Goal: Task Accomplishment & Management: Complete application form

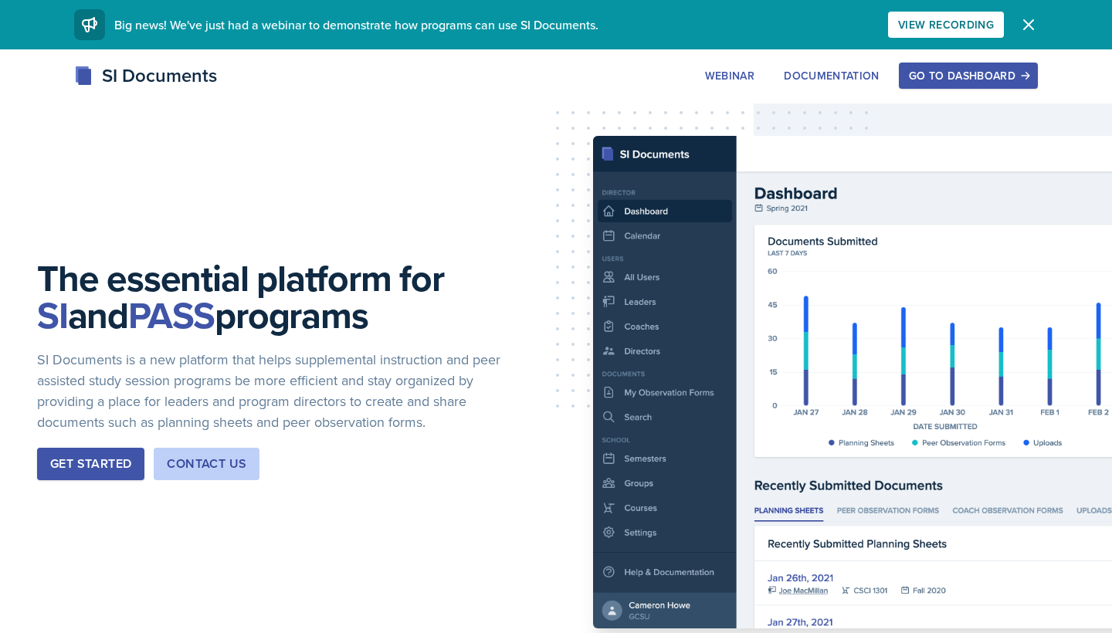
click at [940, 55] on div "The essential platform for SI and PASS programs SI Documents is a new platform …" at bounding box center [556, 382] width 1112 height 666
click at [934, 73] on div "Go to Dashboard" at bounding box center [968, 75] width 119 height 12
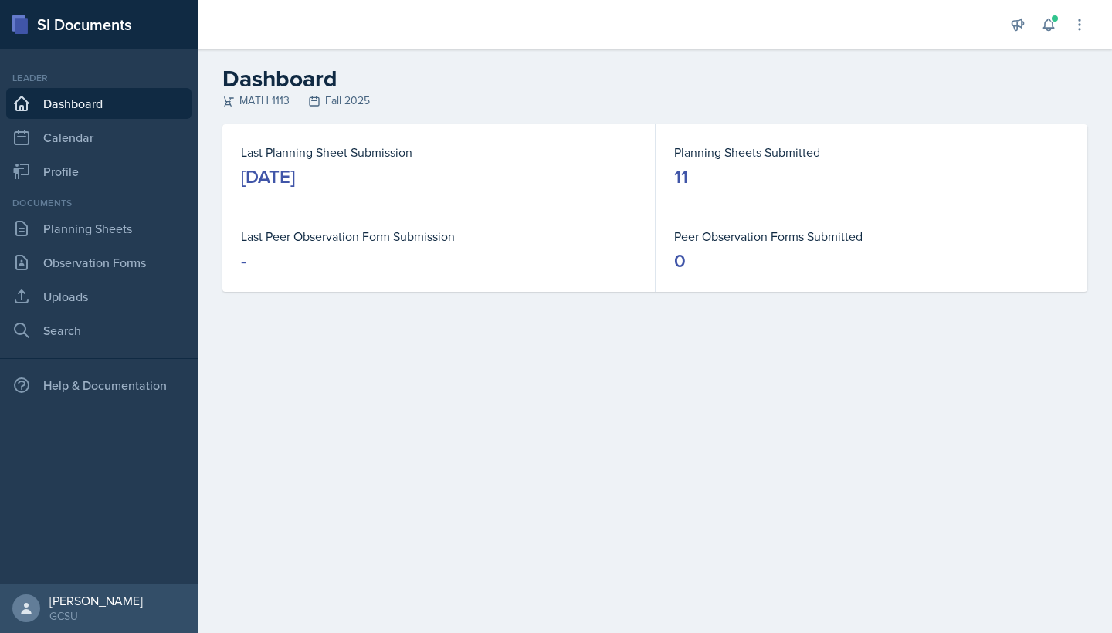
click at [93, 212] on div "Documents Planning Sheets Observation Forms Uploads Search" at bounding box center [98, 271] width 185 height 150
click at [88, 215] on link "Planning Sheets" at bounding box center [98, 228] width 185 height 31
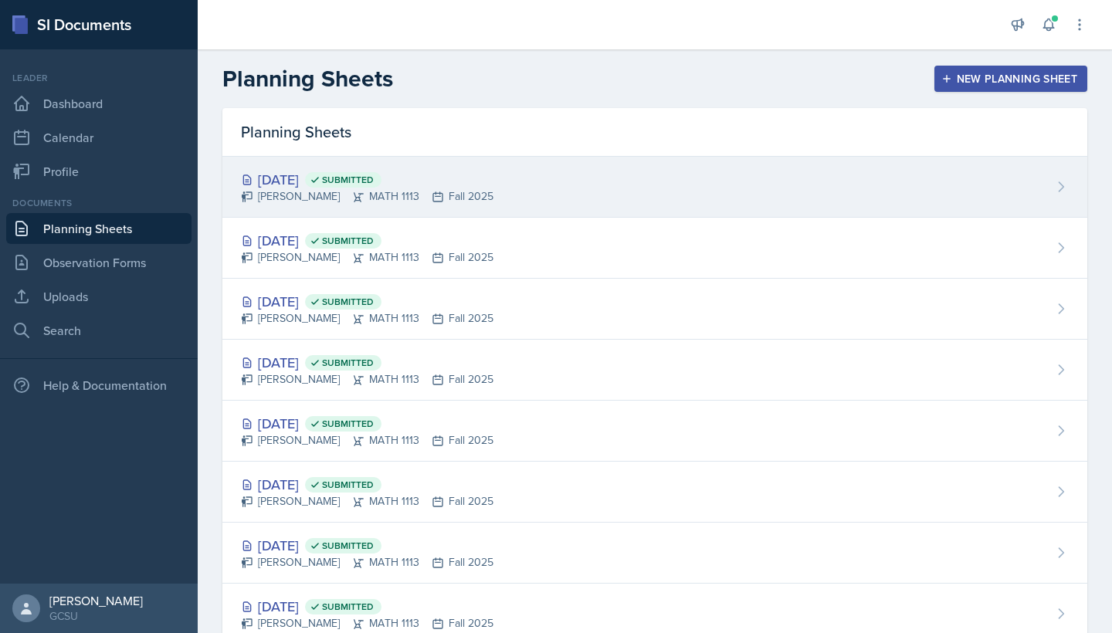
click at [520, 164] on div "[DATE] Submitted [PERSON_NAME] MATH 1113 Fall 2025" at bounding box center [654, 187] width 865 height 61
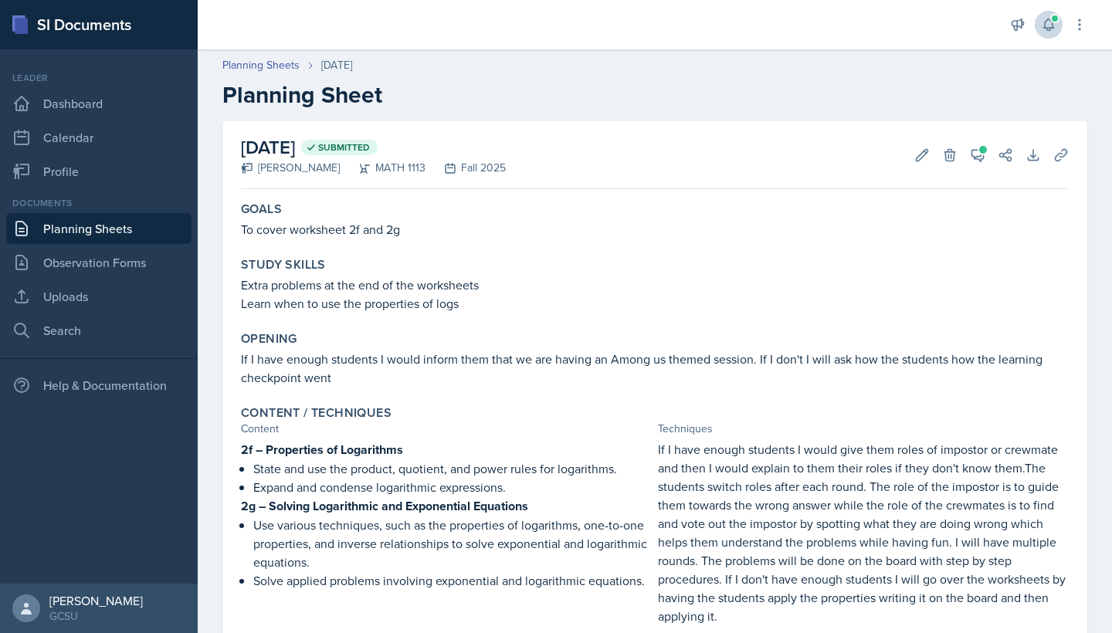
click at [1055, 29] on icon at bounding box center [1048, 24] width 15 height 15
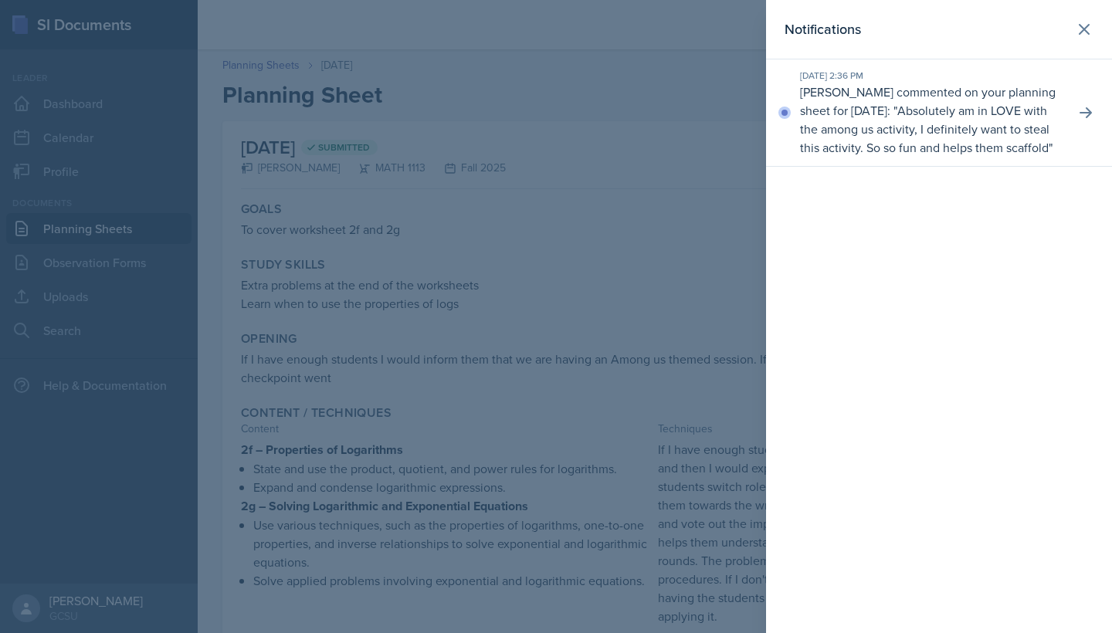
click at [692, 102] on div at bounding box center [556, 316] width 1112 height 633
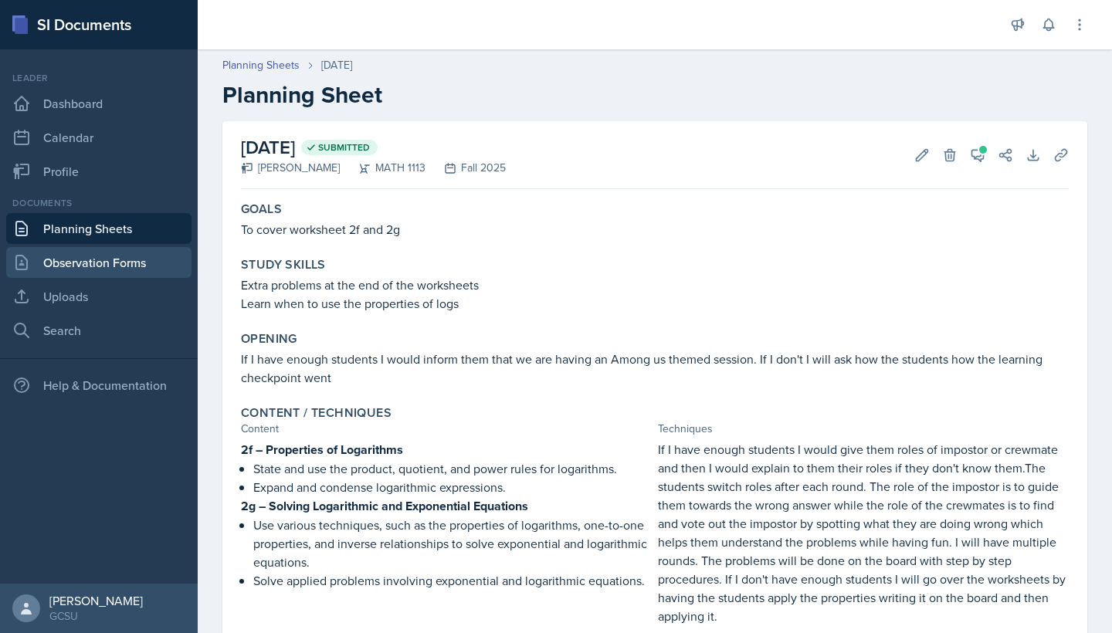
click at [66, 259] on link "Observation Forms" at bounding box center [98, 262] width 185 height 31
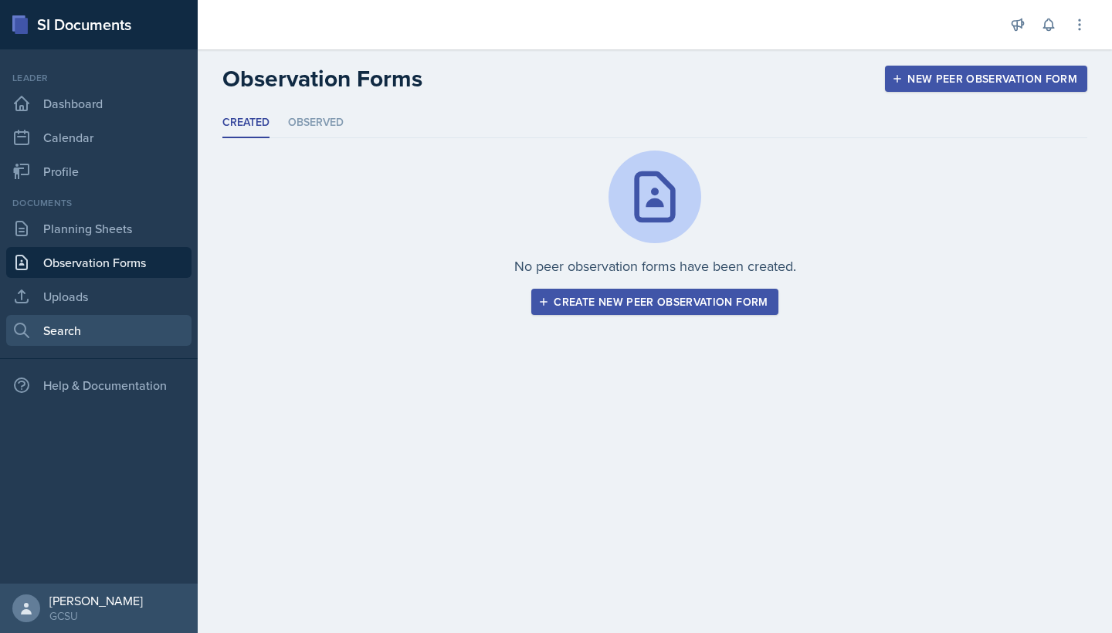
click at [49, 331] on link "Search" at bounding box center [98, 330] width 185 height 31
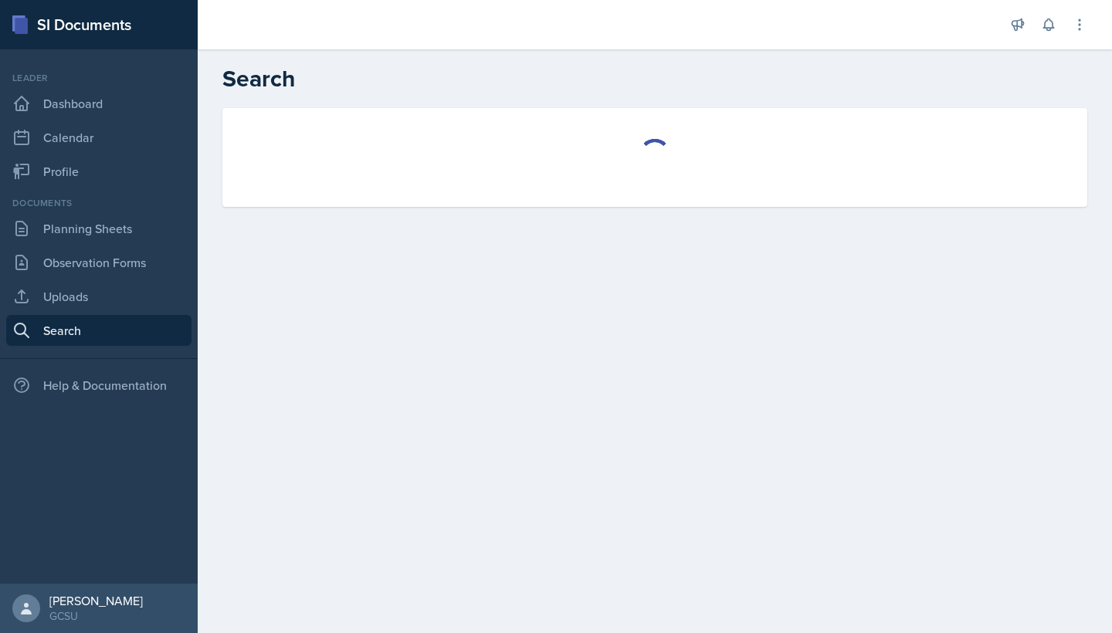
select select "all"
select select "1"
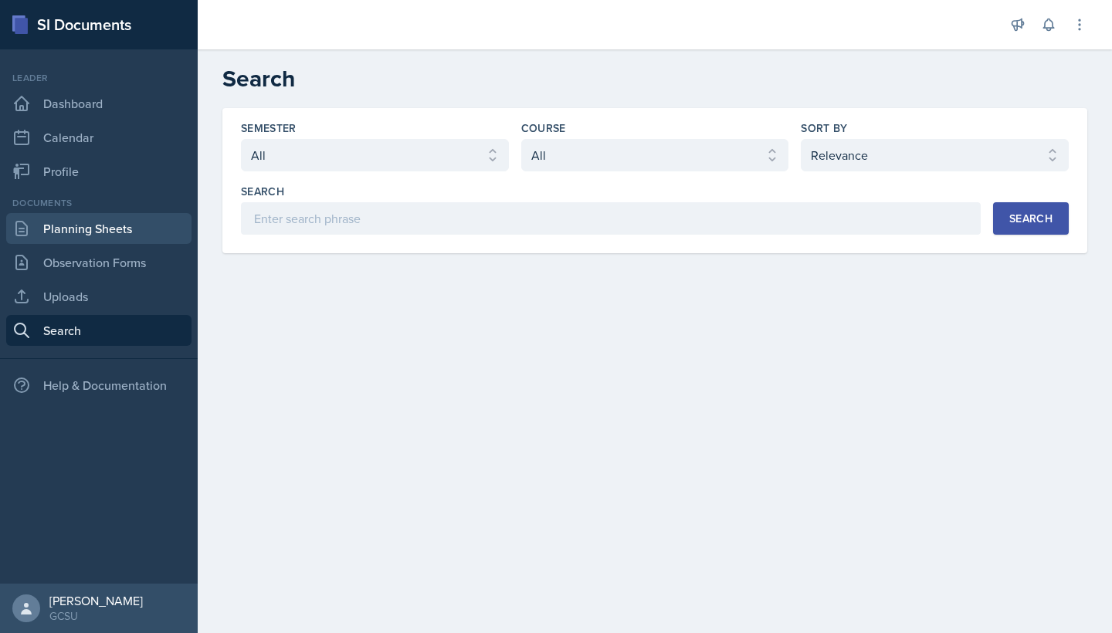
click at [69, 224] on link "Planning Sheets" at bounding box center [98, 228] width 185 height 31
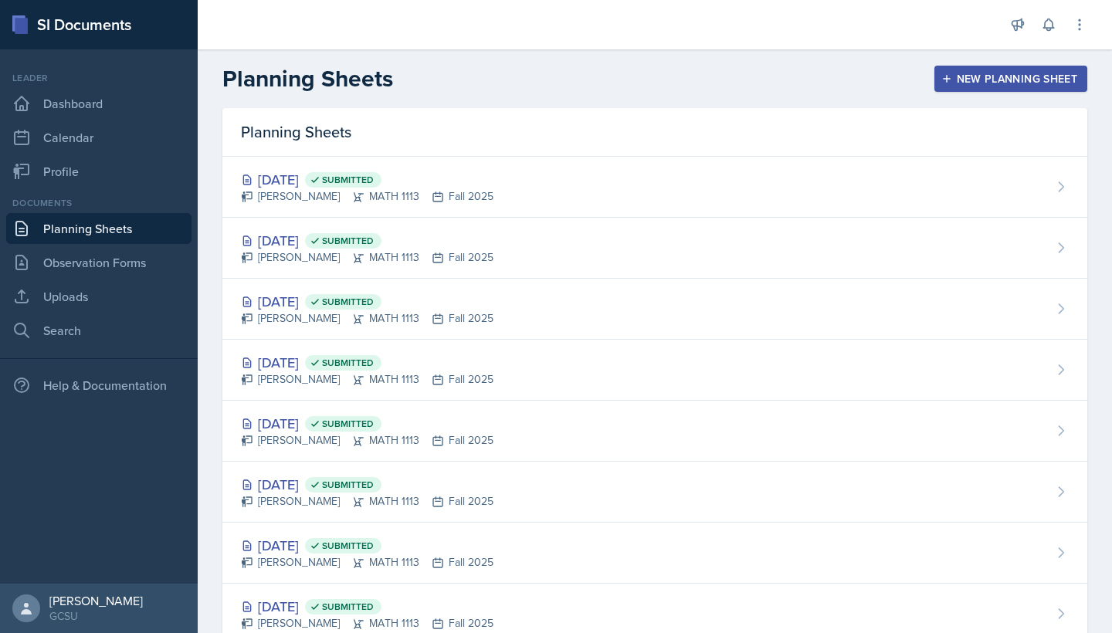
click at [978, 79] on div "New Planning Sheet" at bounding box center [1010, 79] width 133 height 12
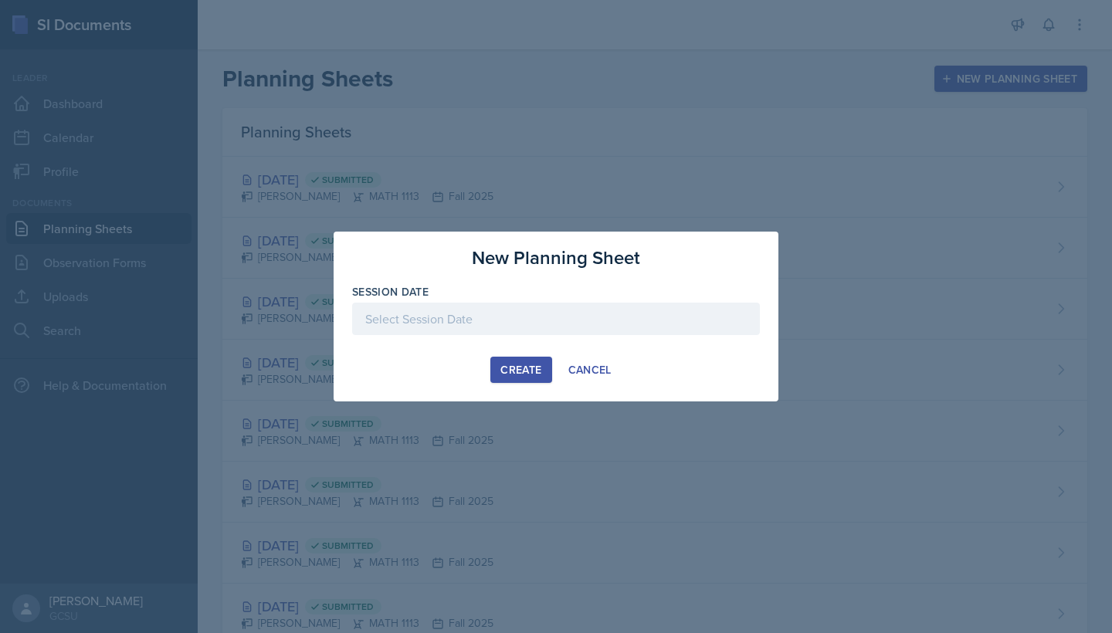
click at [475, 319] on div at bounding box center [556, 319] width 408 height 32
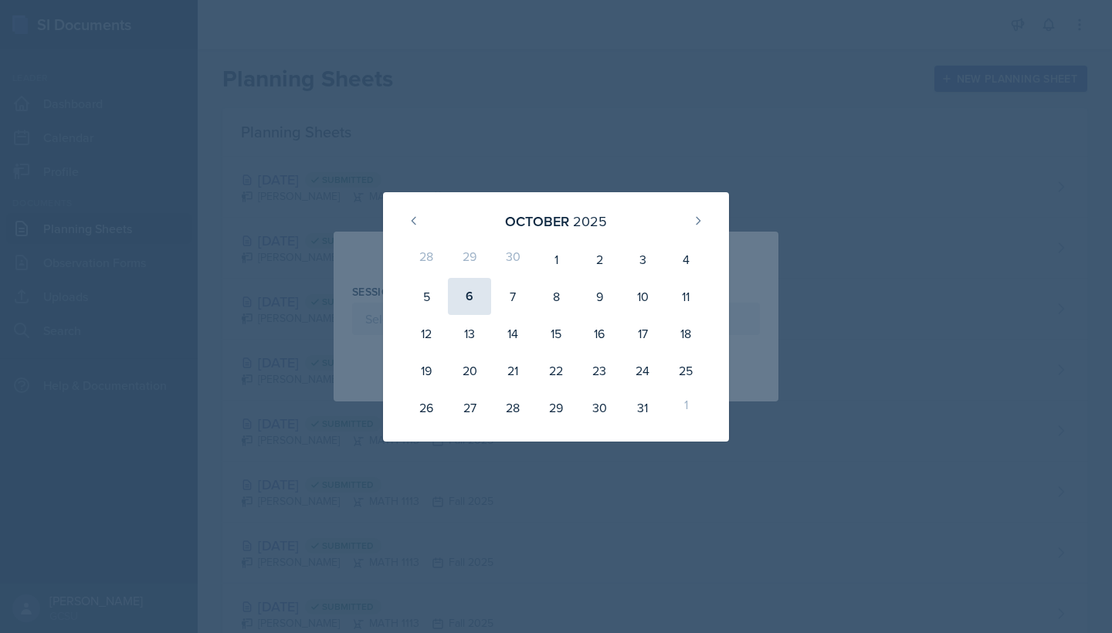
click at [464, 307] on div "6" at bounding box center [469, 296] width 43 height 37
type input "[DATE]"
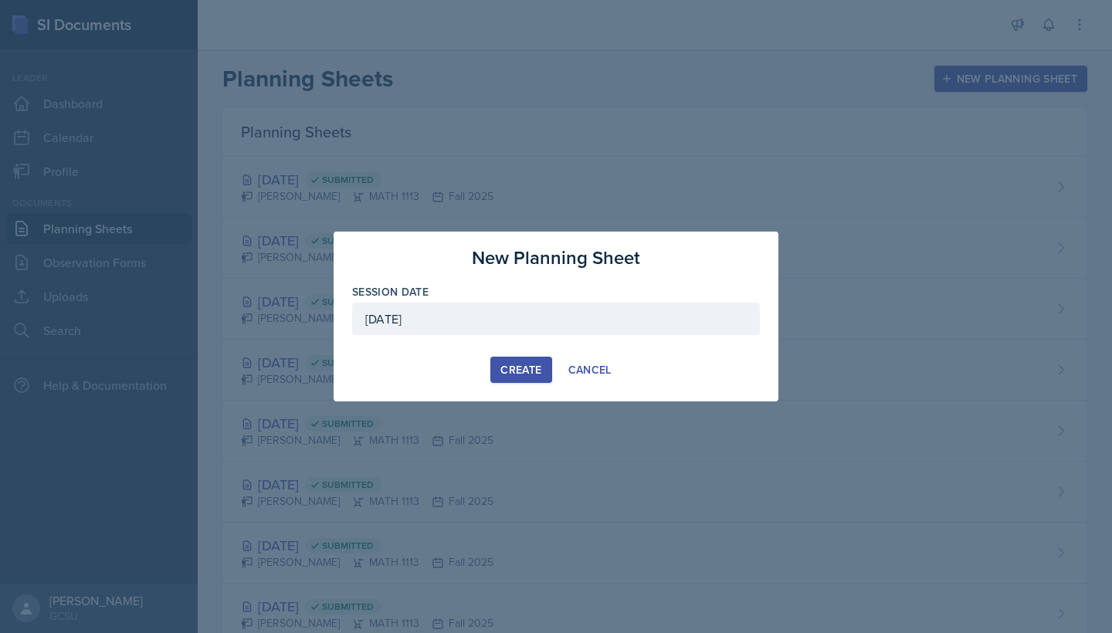
click at [525, 368] on div "Create" at bounding box center [520, 370] width 41 height 12
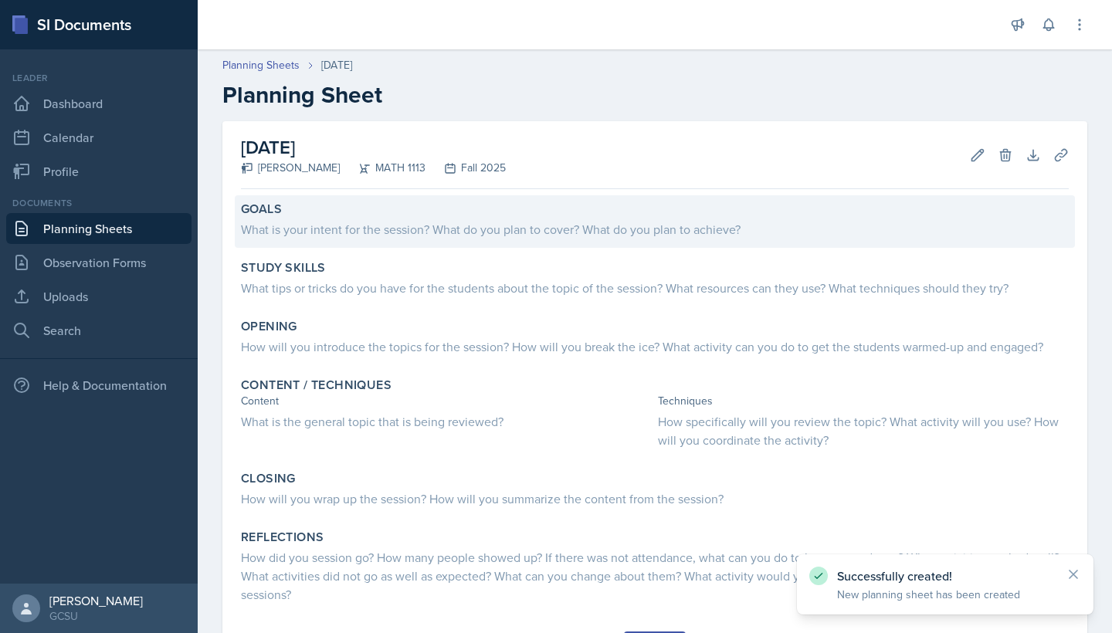
click at [536, 236] on div "What is your intent for the session? What do you plan to cover? What do you pla…" at bounding box center [655, 229] width 828 height 19
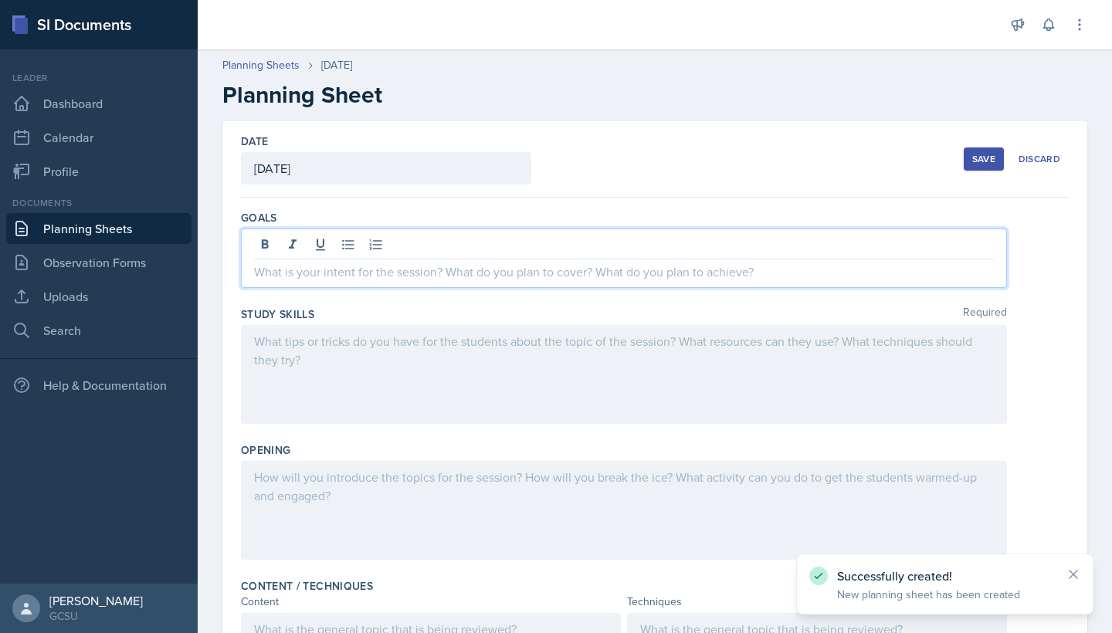
click at [439, 253] on div at bounding box center [624, 258] width 766 height 59
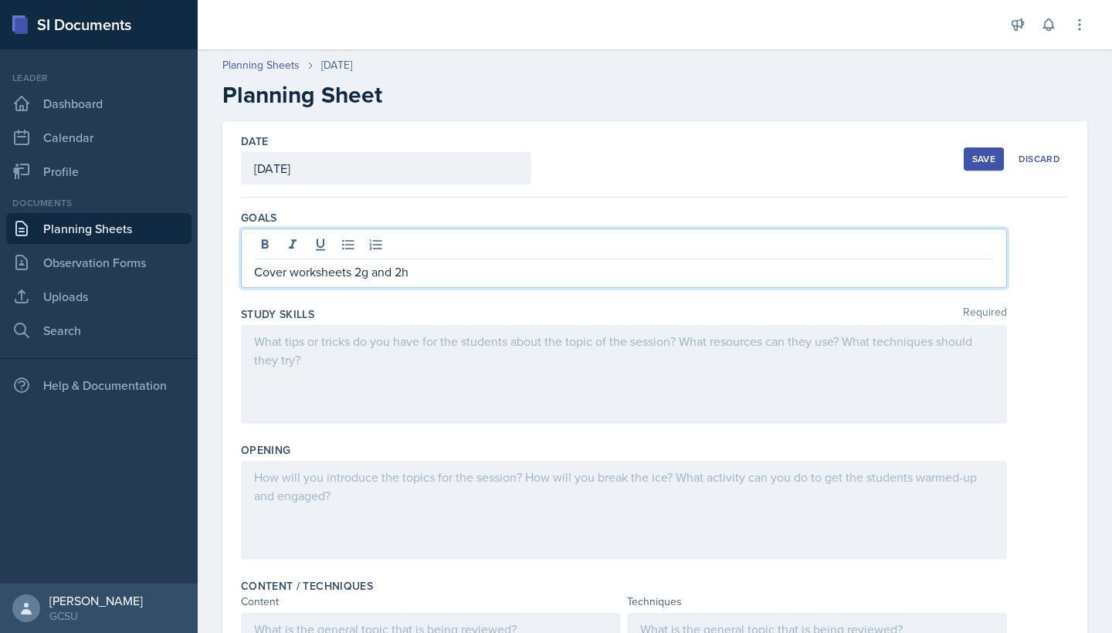
click at [418, 328] on div at bounding box center [624, 374] width 766 height 99
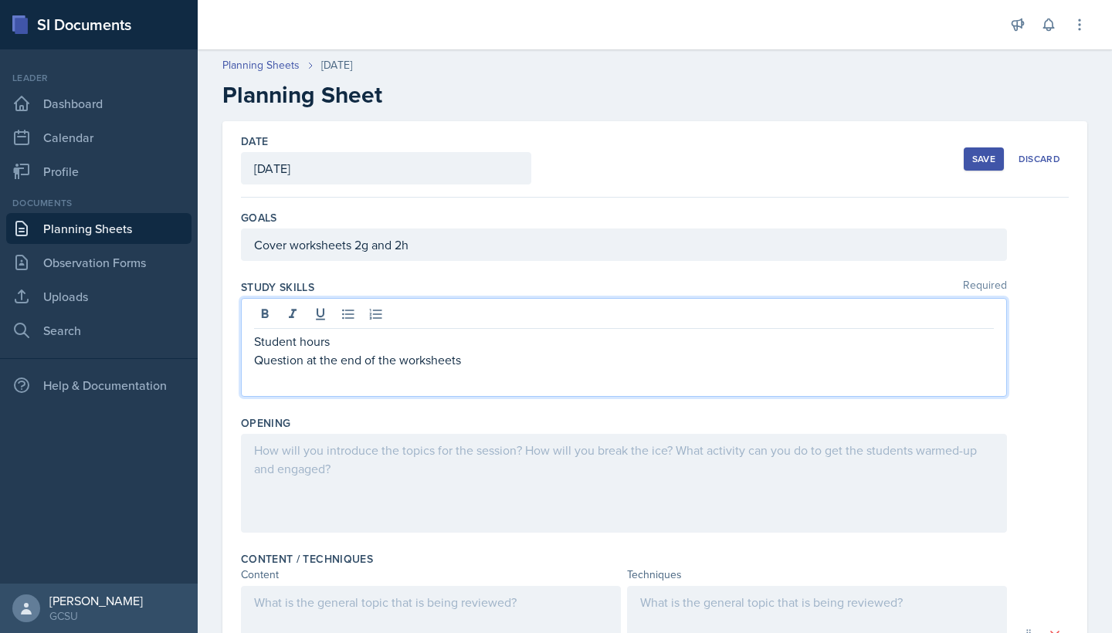
click at [374, 461] on div at bounding box center [624, 483] width 766 height 99
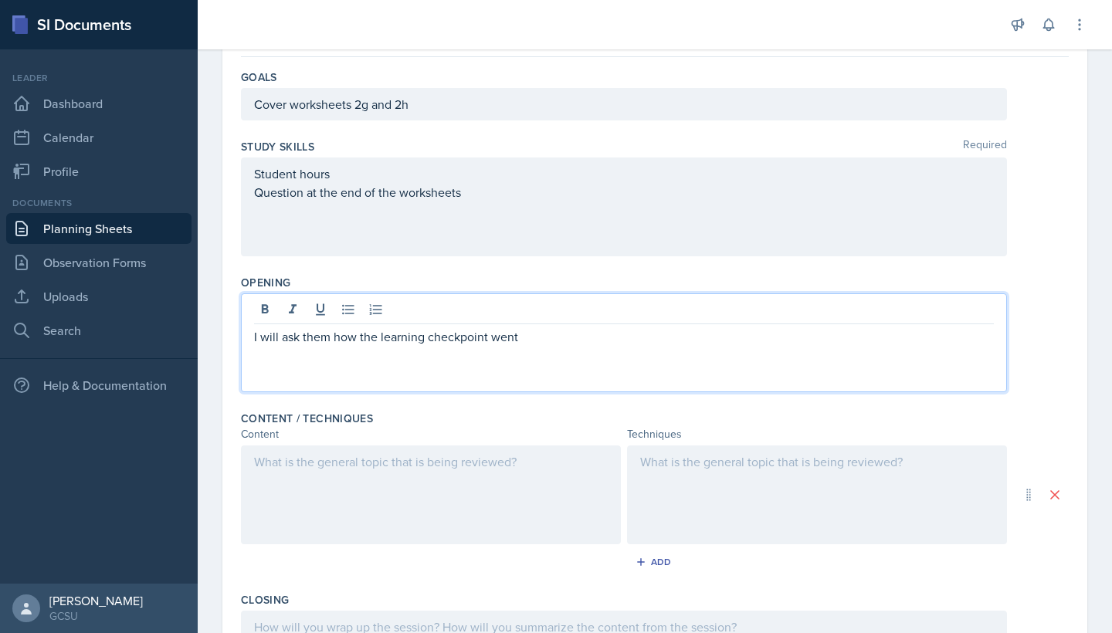
scroll to position [149, 0]
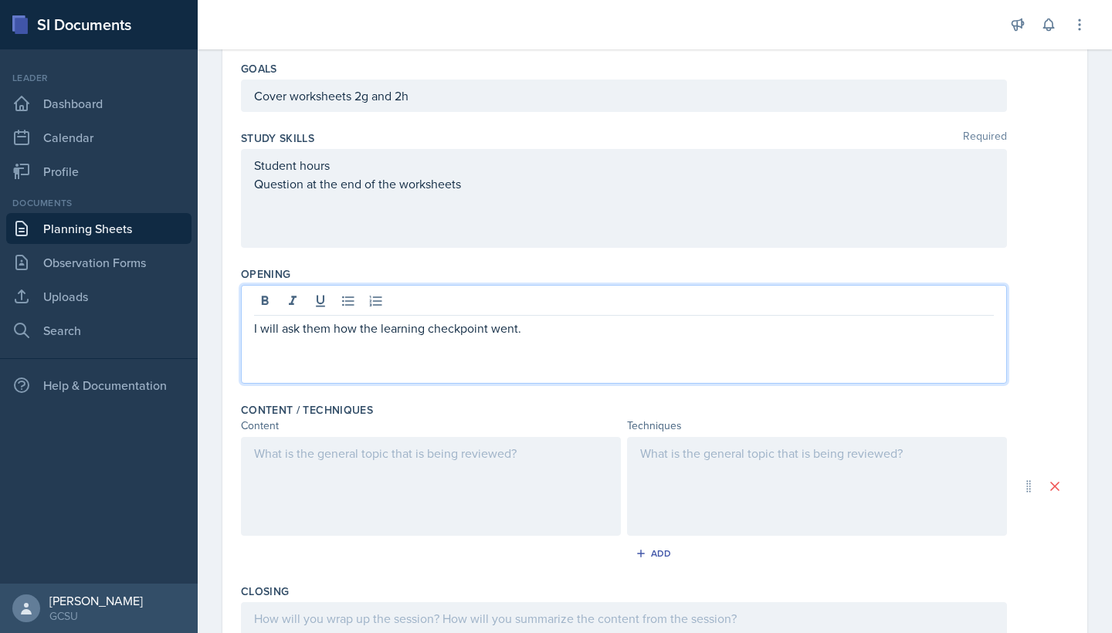
click at [354, 462] on div at bounding box center [431, 486] width 380 height 99
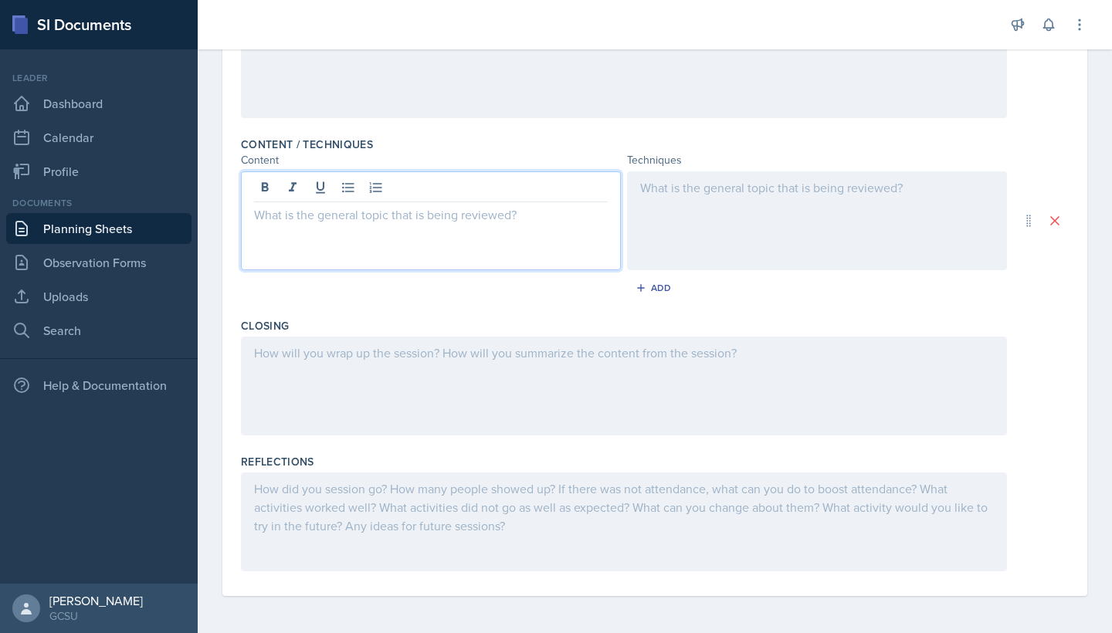
scroll to position [415, 0]
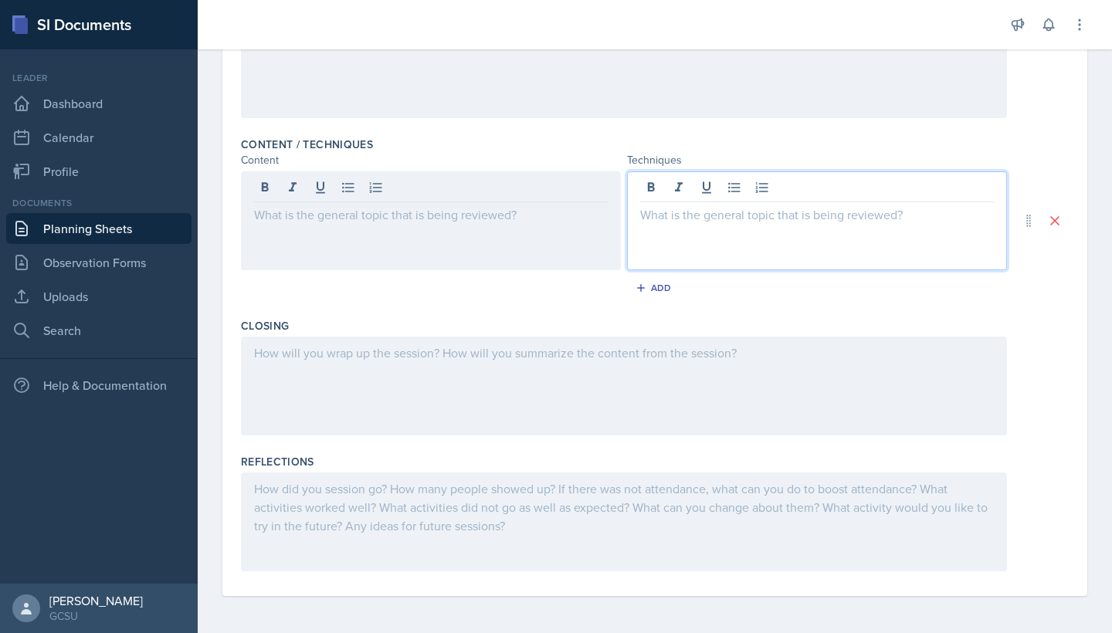
click at [728, 185] on div at bounding box center [817, 220] width 380 height 99
drag, startPoint x: 952, startPoint y: 216, endPoint x: 941, endPoint y: 219, distance: 11.2
click at [941, 219] on p "I will go over the questions on the learning checkpoints g" at bounding box center [817, 214] width 354 height 19
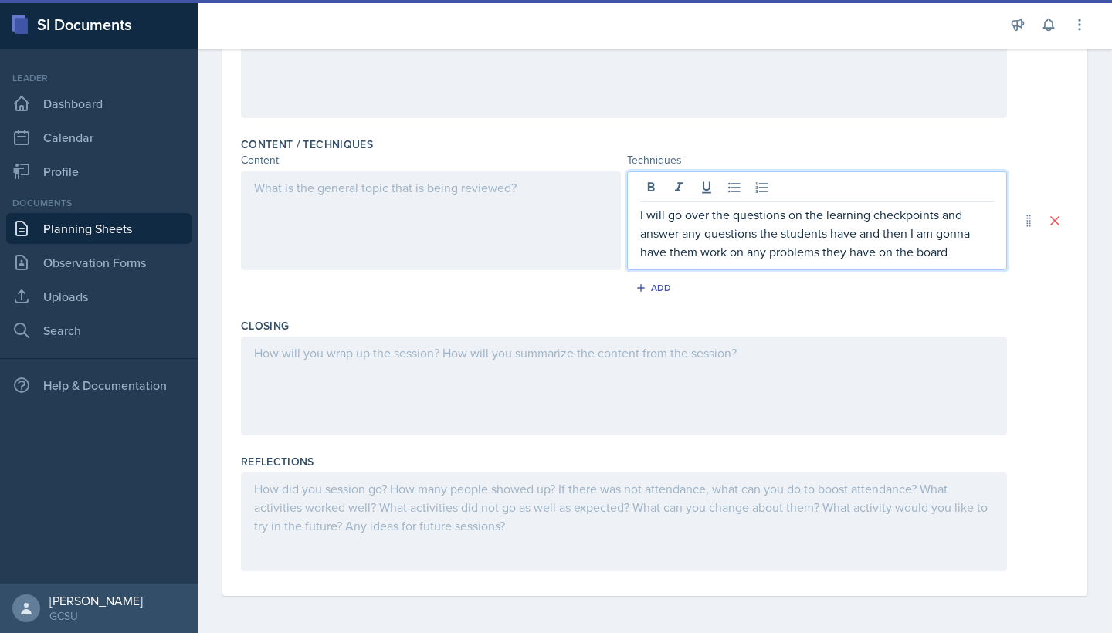
scroll to position [0, 0]
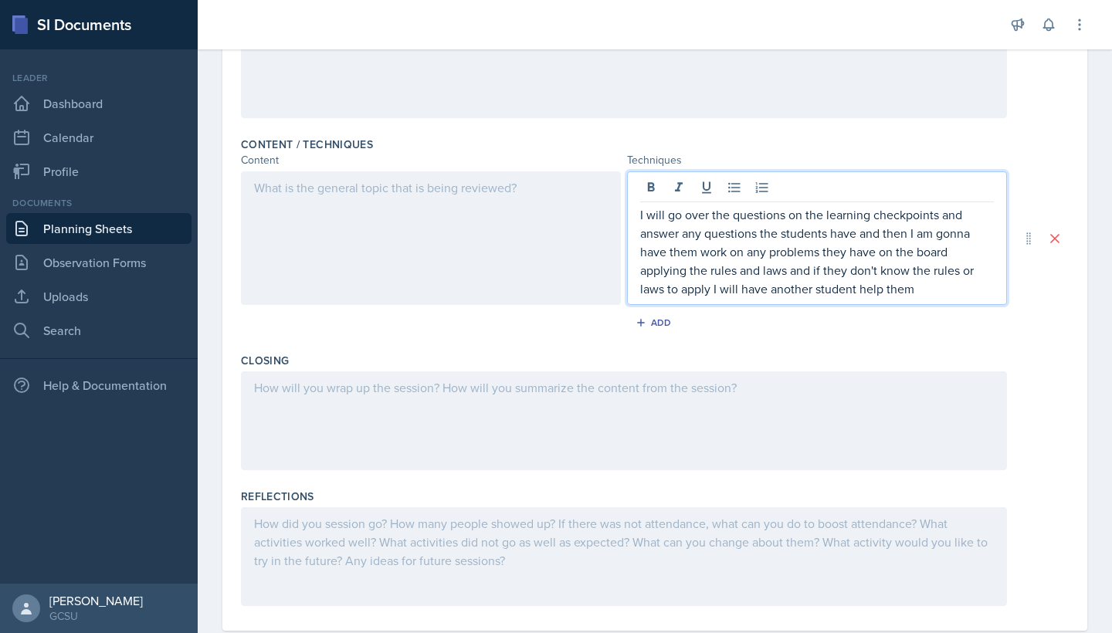
click at [630, 389] on div at bounding box center [624, 420] width 766 height 99
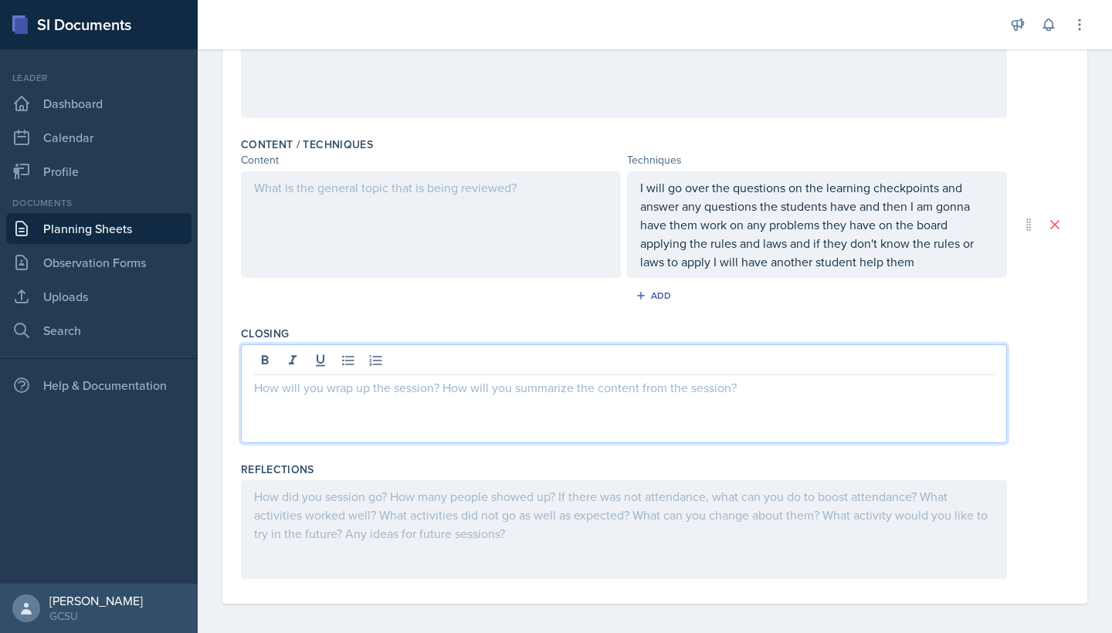
click at [384, 185] on div at bounding box center [431, 224] width 380 height 107
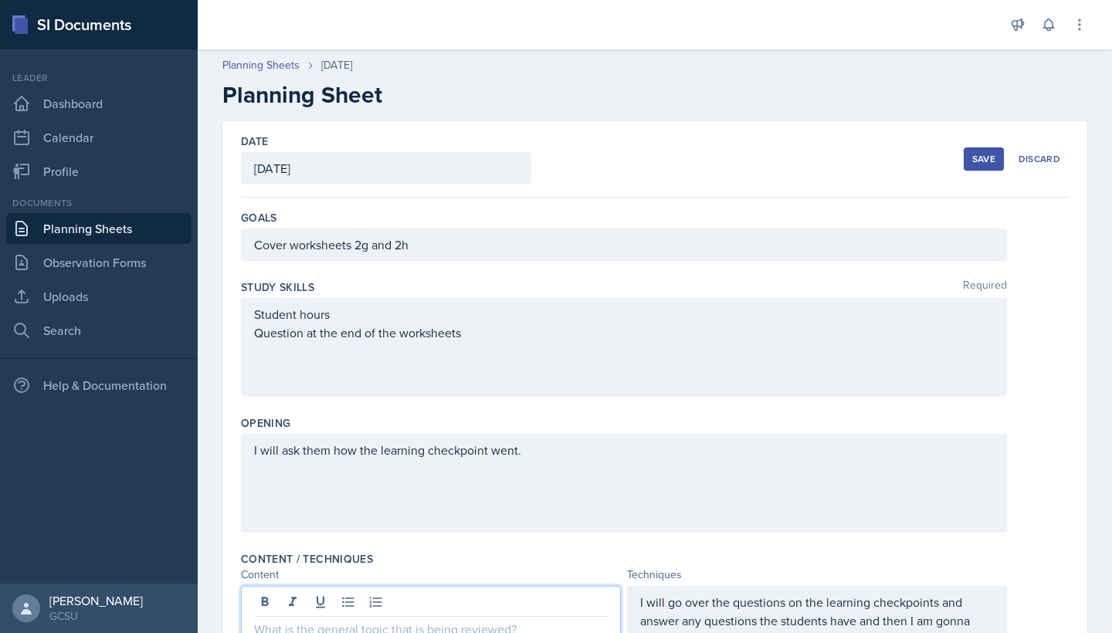
click at [990, 157] on div "Save" at bounding box center [983, 159] width 23 height 12
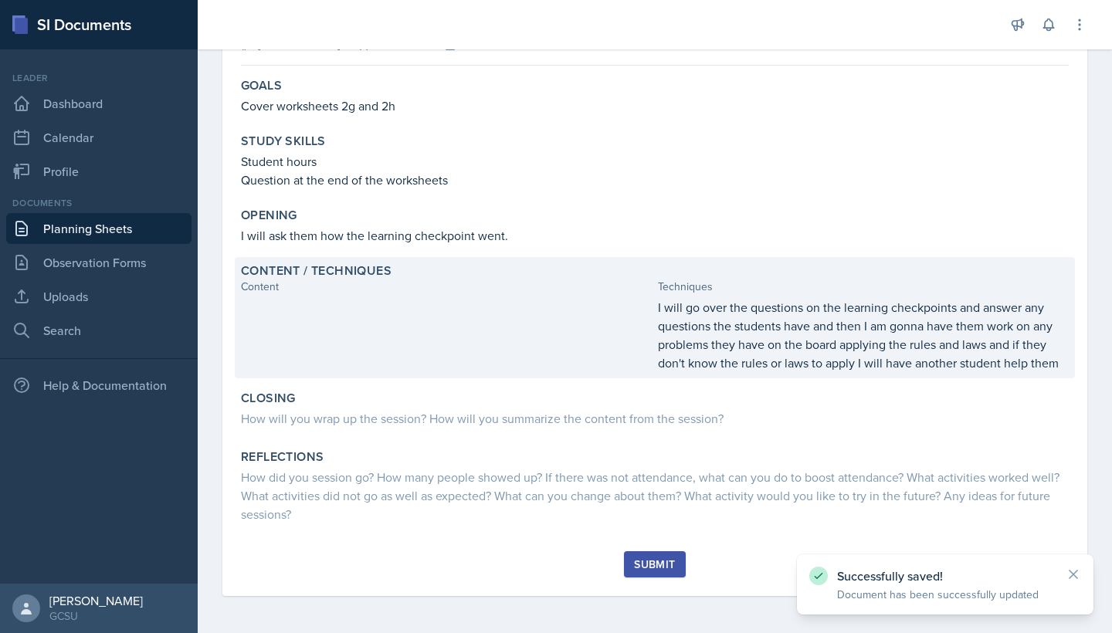
scroll to position [124, 0]
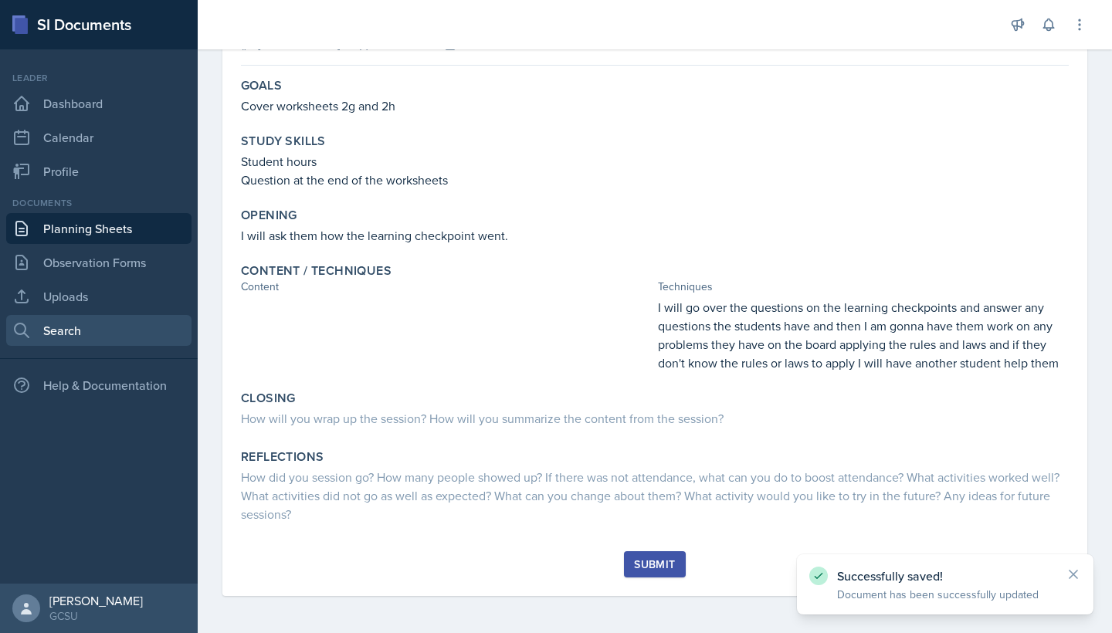
click at [66, 337] on link "Search" at bounding box center [98, 330] width 185 height 31
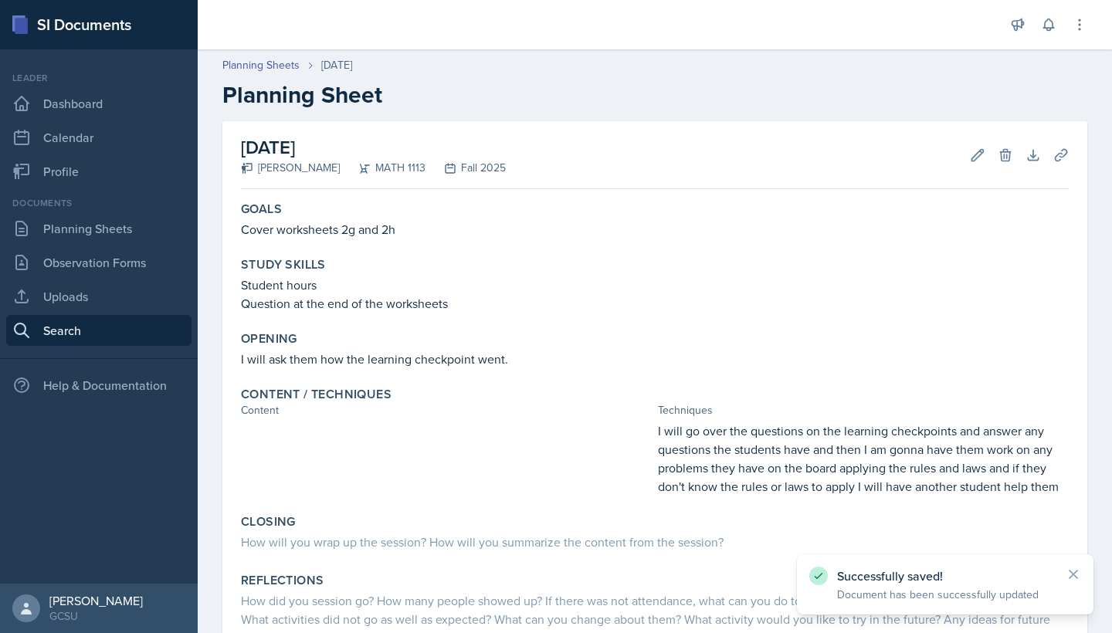
select select "all"
select select "1"
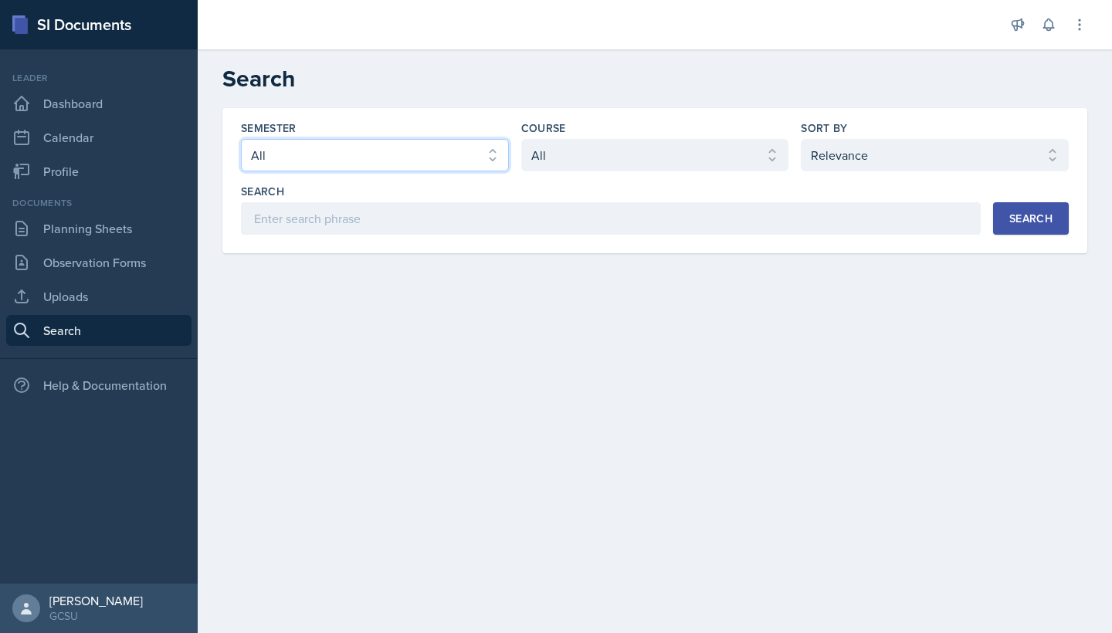
select select "e7b6c66a-987a-4ab3-92d3-5526cc86007b"
select select "d236ee51-059a-45e2-88e4-86a0f95ae8ef"
click at [1028, 214] on div "Search" at bounding box center [1030, 218] width 43 height 12
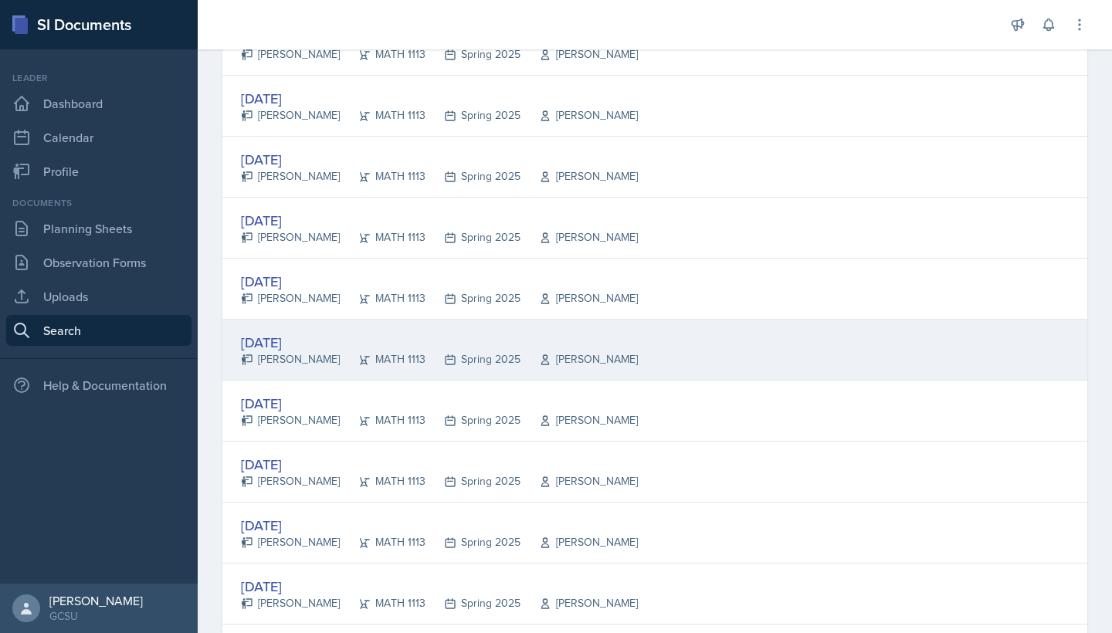
scroll to position [544, 0]
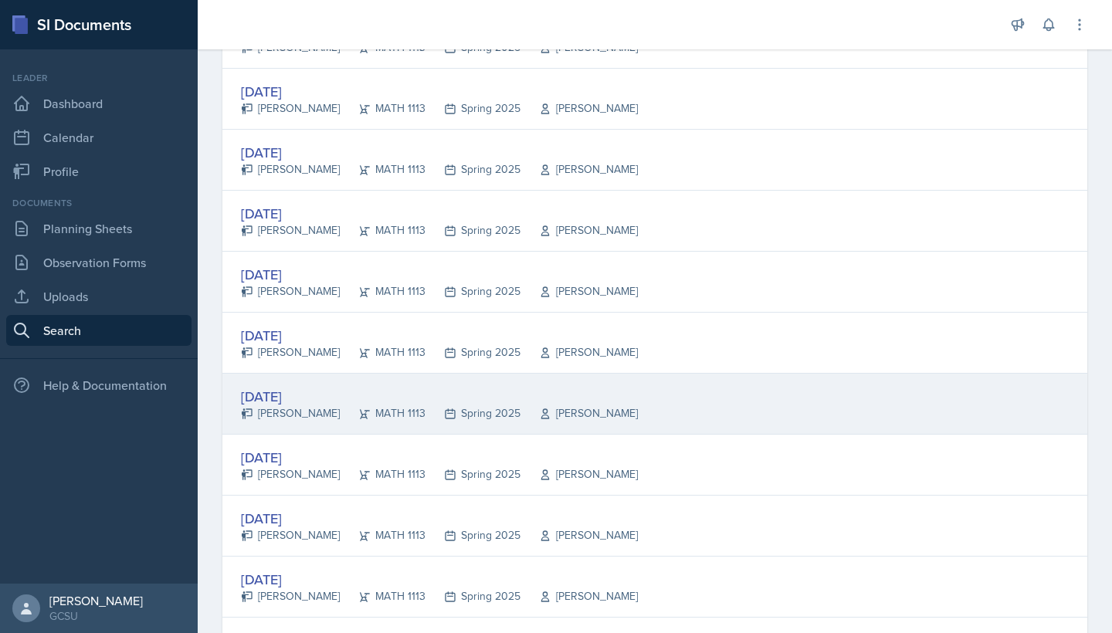
click at [523, 415] on div "[PERSON_NAME]" at bounding box center [578, 413] width 117 height 16
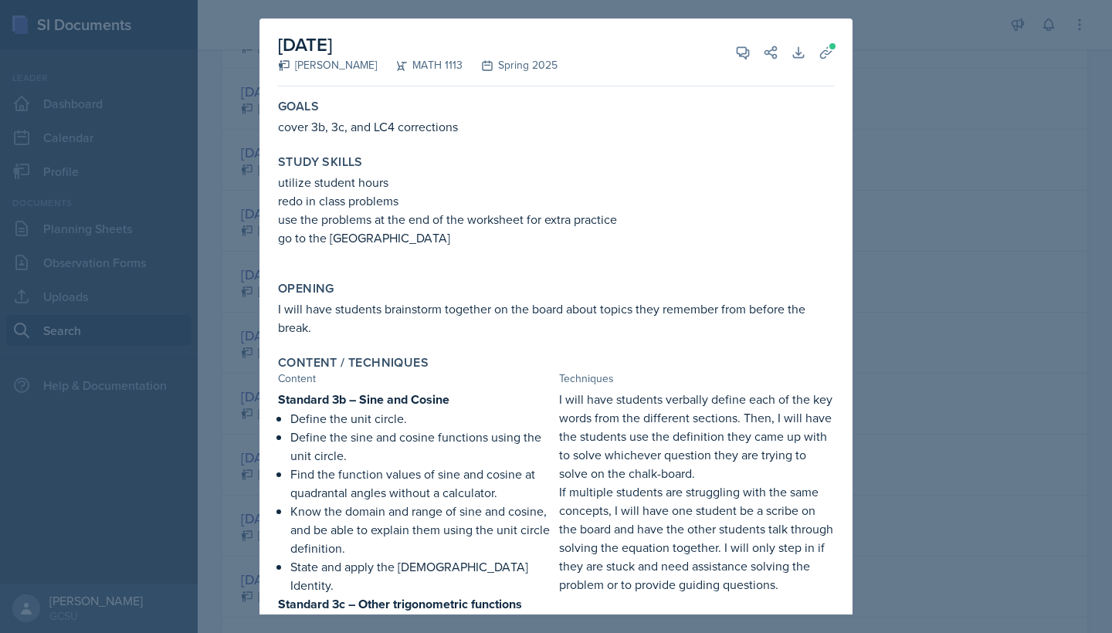
scroll to position [5, 0]
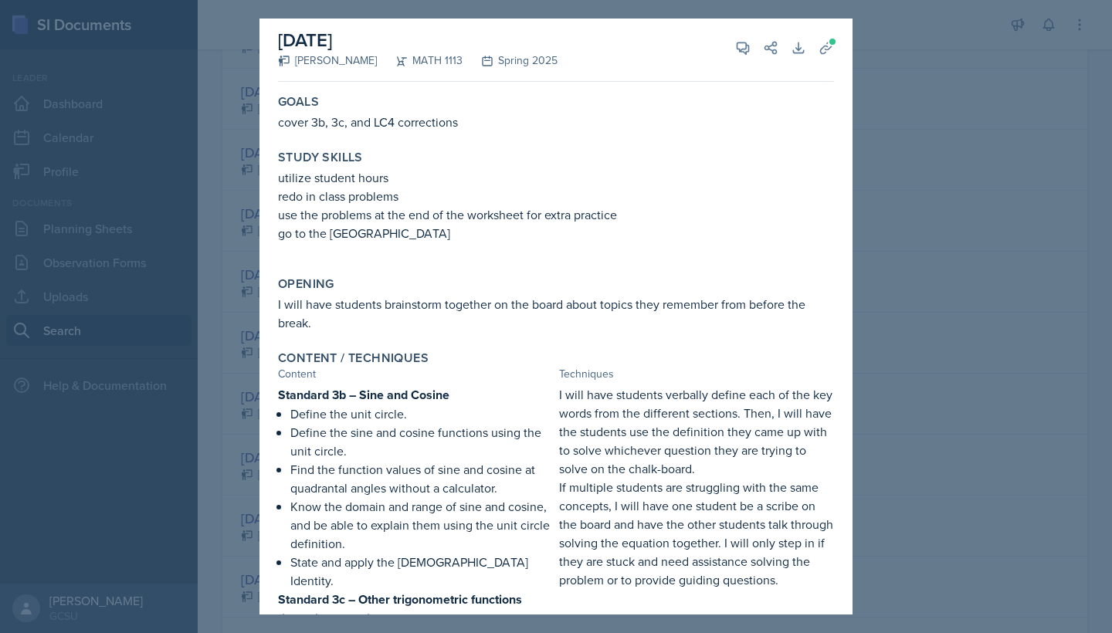
click at [946, 234] on div at bounding box center [556, 316] width 1112 height 633
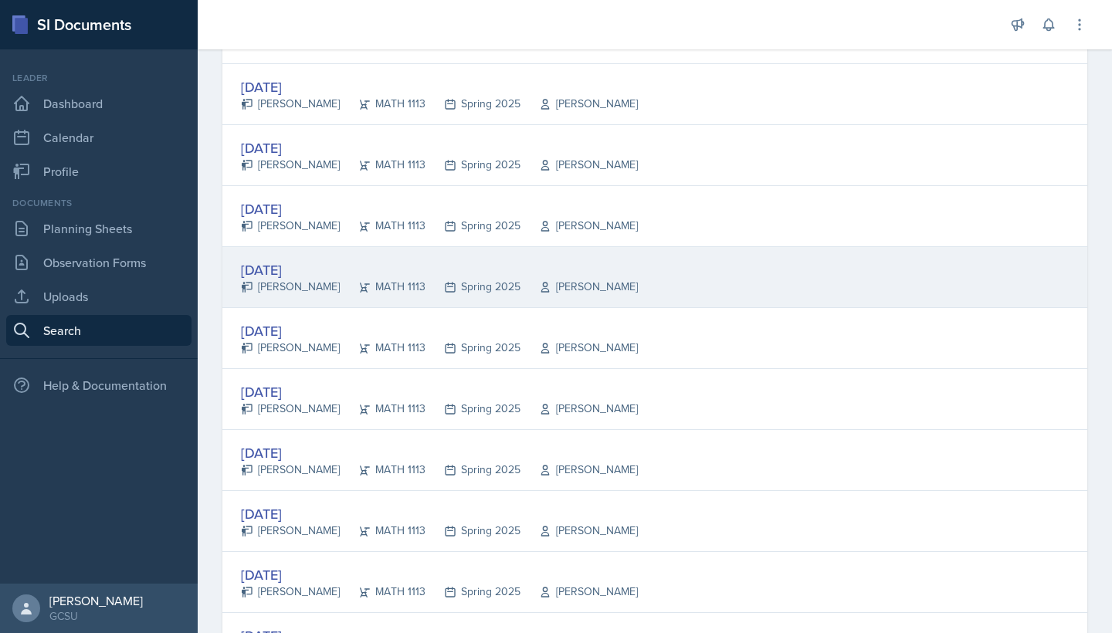
scroll to position [1061, 0]
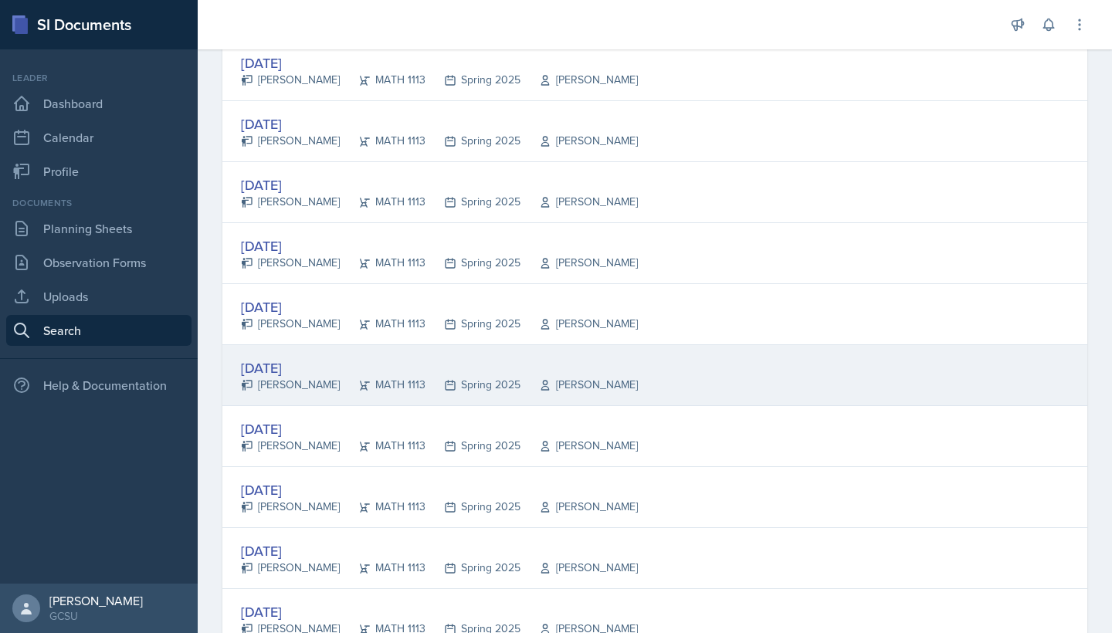
click at [587, 361] on div "[DATE] [PERSON_NAME] MATH 1113 Spring 2025 [PERSON_NAME]" at bounding box center [654, 375] width 865 height 61
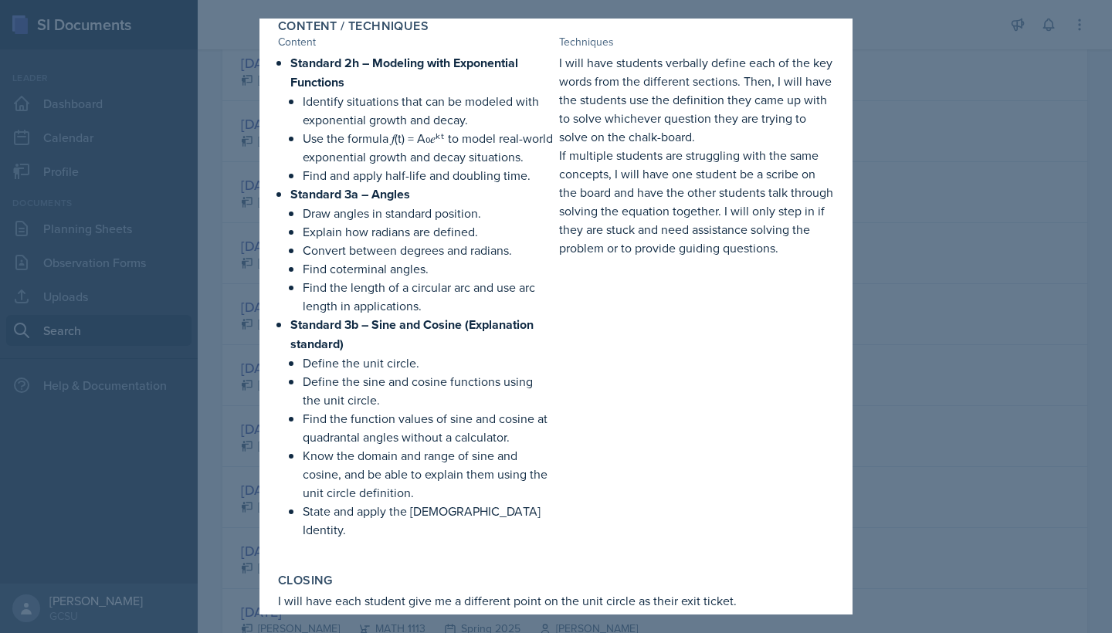
scroll to position [340, 0]
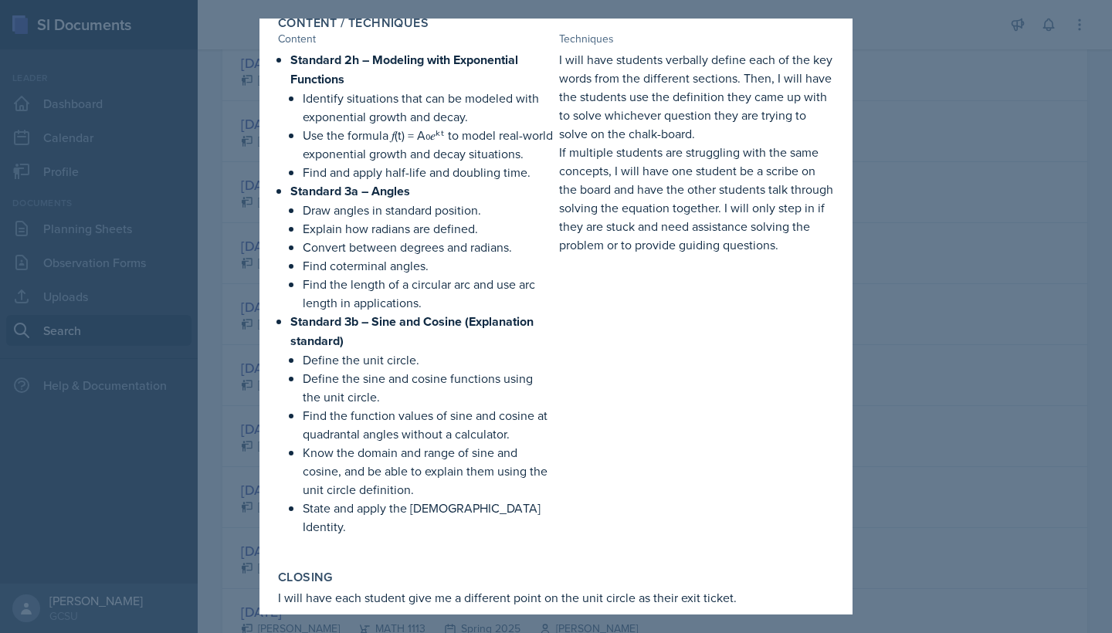
click at [1028, 341] on div at bounding box center [556, 316] width 1112 height 633
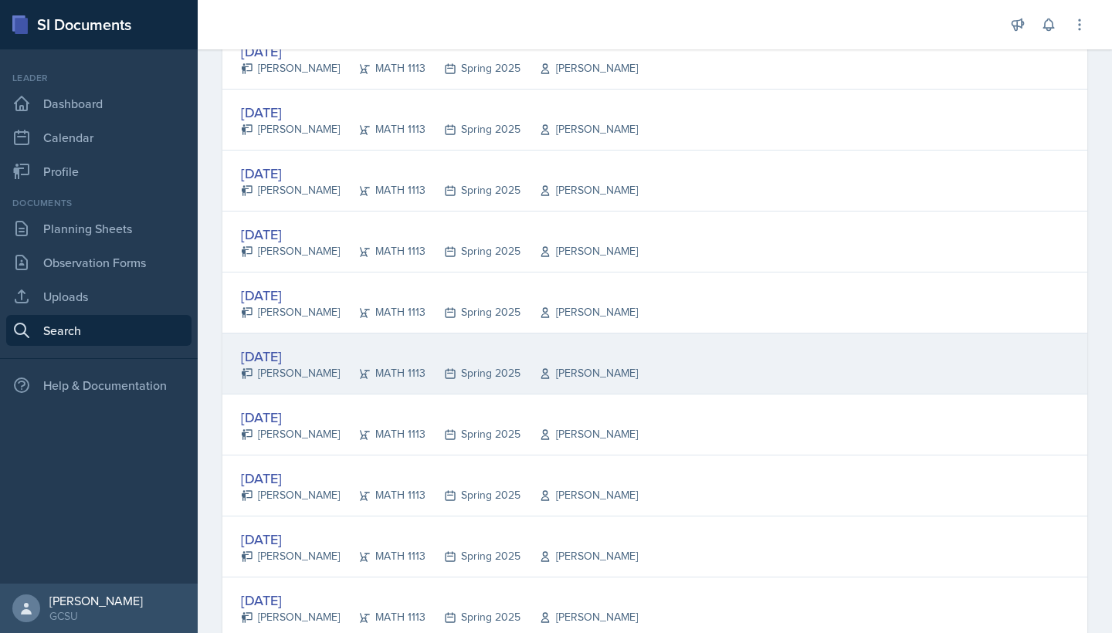
scroll to position [1201, 0]
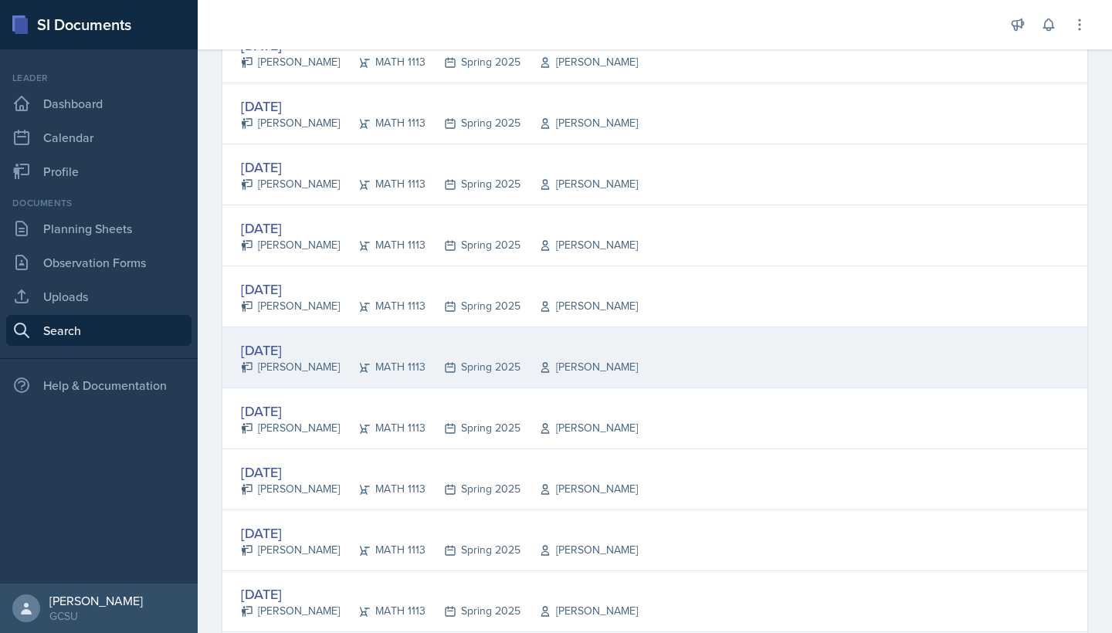
click at [649, 362] on div "[DATE] [PERSON_NAME] MATH 1113 Spring 2025 [PERSON_NAME]" at bounding box center [654, 357] width 865 height 61
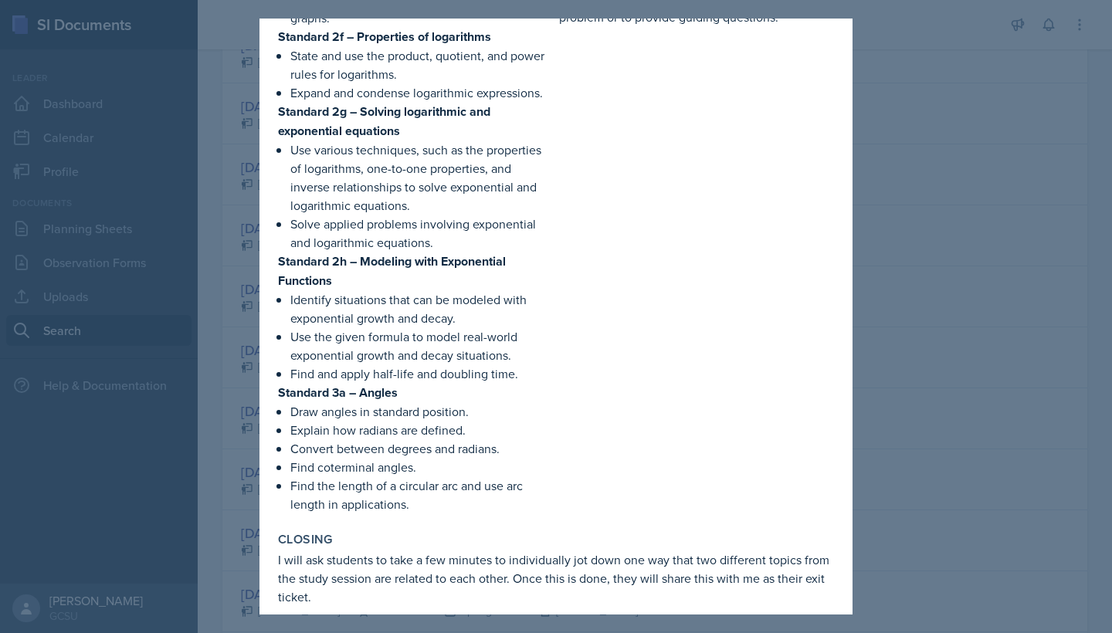
scroll to position [544, 0]
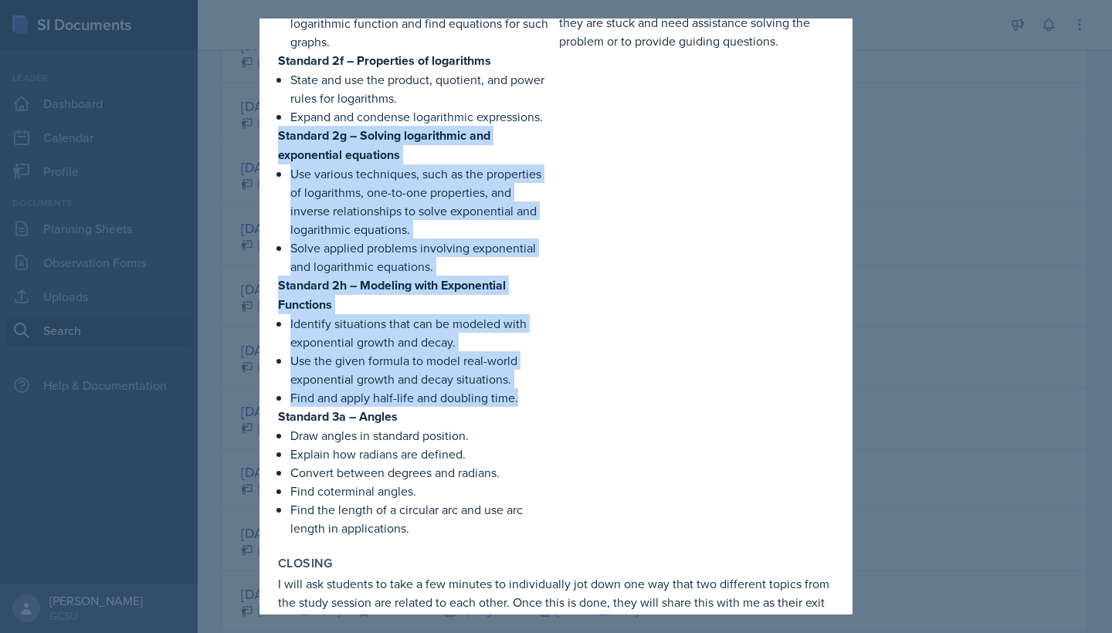
drag, startPoint x: 279, startPoint y: 133, endPoint x: 527, endPoint y: 400, distance: 364.4
click at [527, 400] on div "Standard 2e – Graphs of logarithmic functions Graph logarithmic functions, incl…" at bounding box center [415, 191] width 275 height 691
copy div "Standard 2g – Solving logarithmic and exponential equations Use various techniq…"
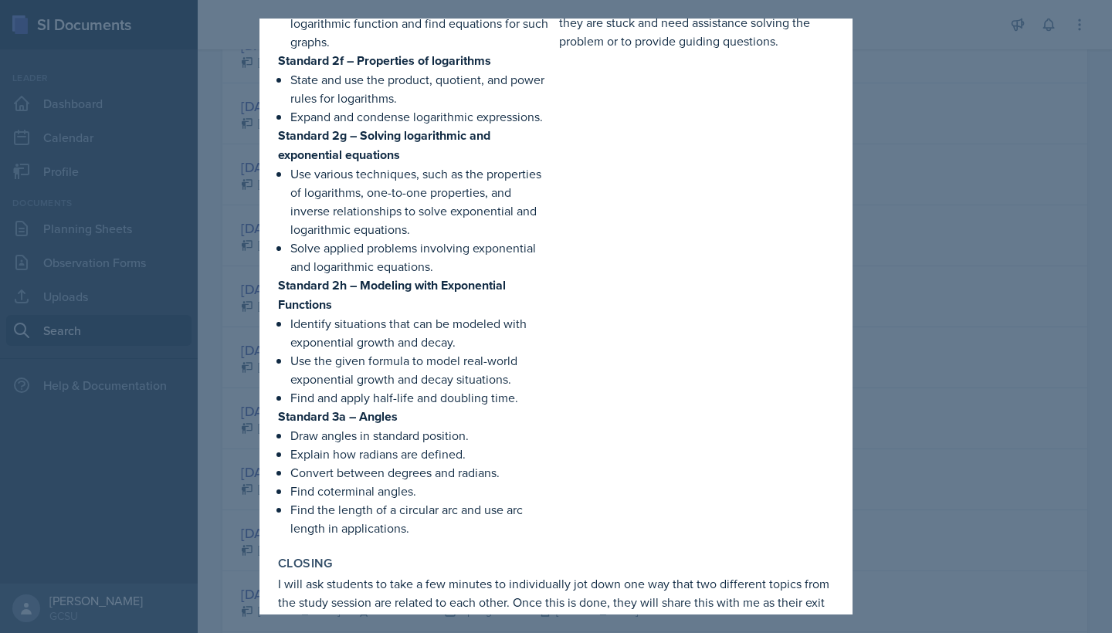
click at [964, 245] on div at bounding box center [556, 316] width 1112 height 633
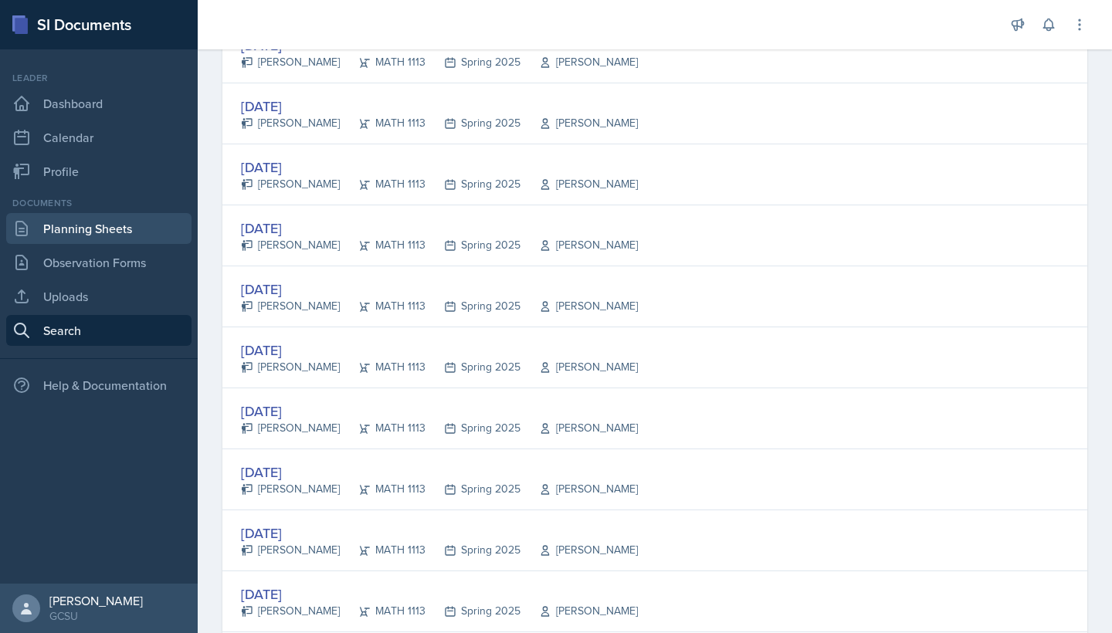
click at [144, 240] on link "Planning Sheets" at bounding box center [98, 228] width 185 height 31
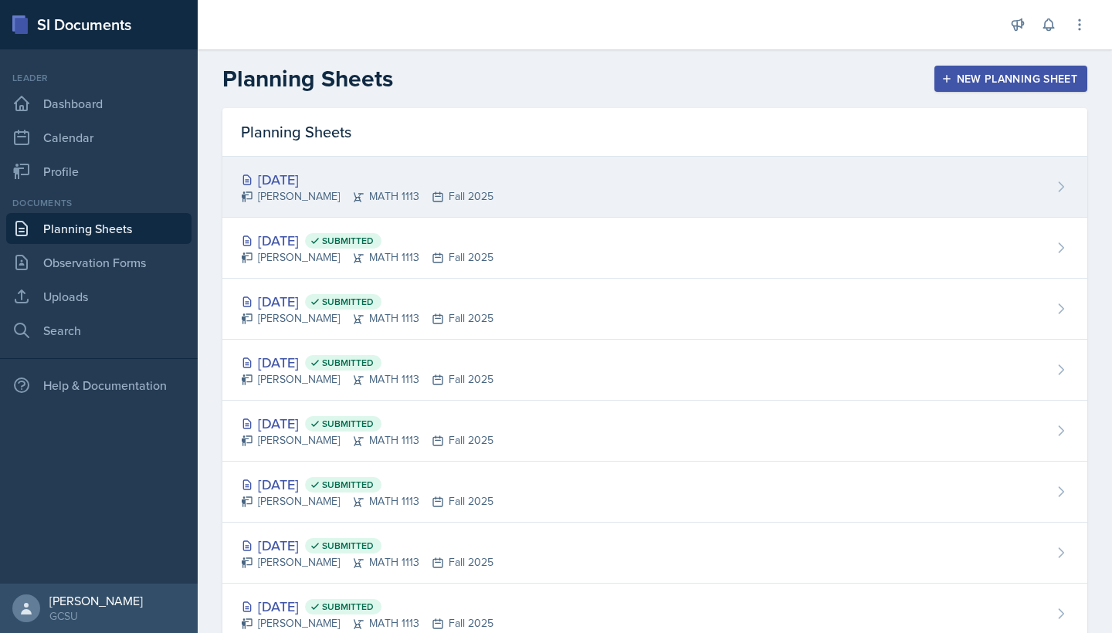
scroll to position [-1, 0]
click at [449, 175] on div "[DATE]" at bounding box center [367, 179] width 252 height 21
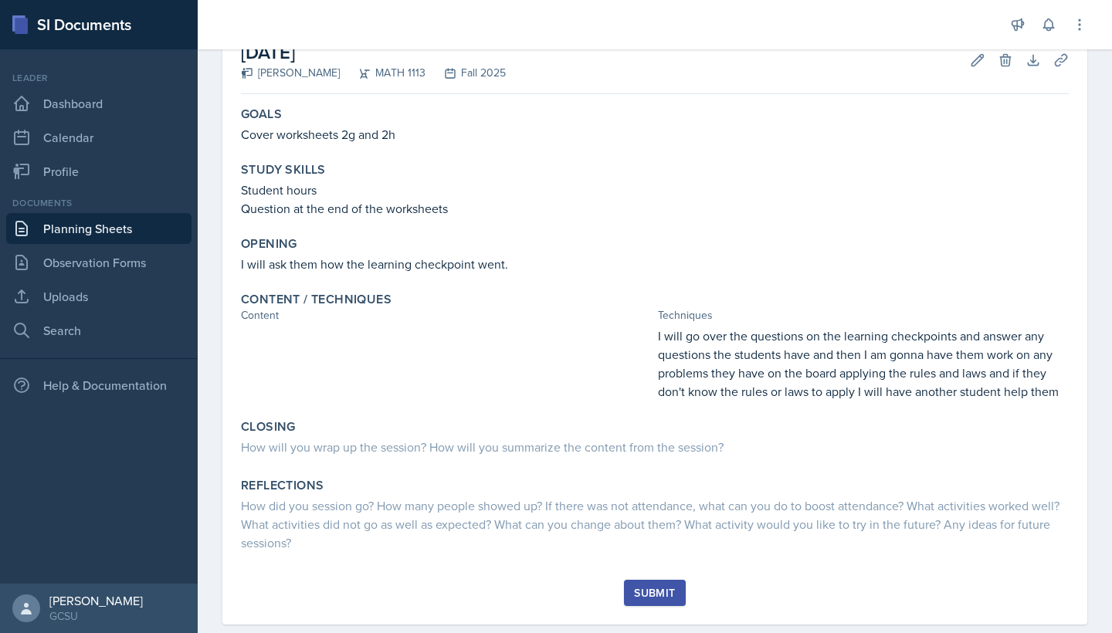
scroll to position [97, 0]
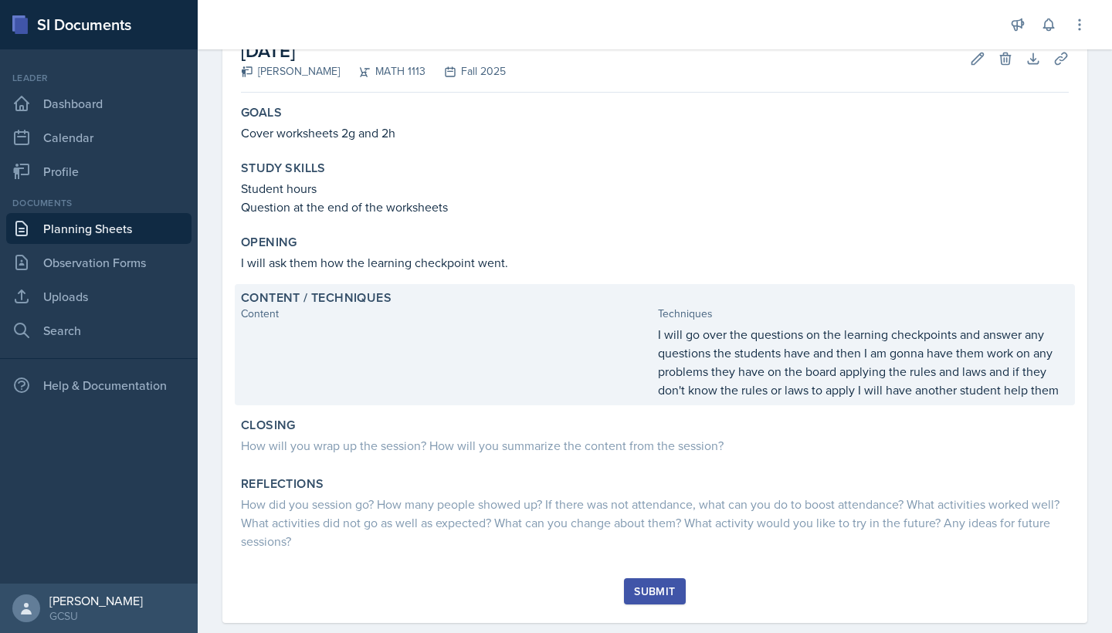
click at [361, 351] on div at bounding box center [446, 362] width 411 height 74
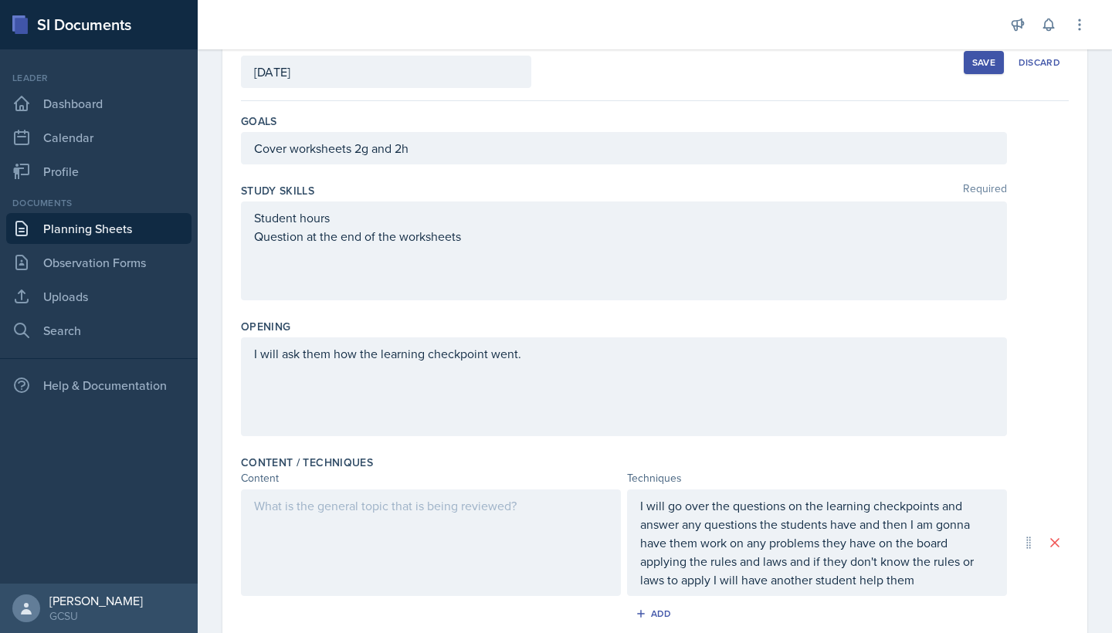
click at [341, 533] on div at bounding box center [431, 542] width 380 height 107
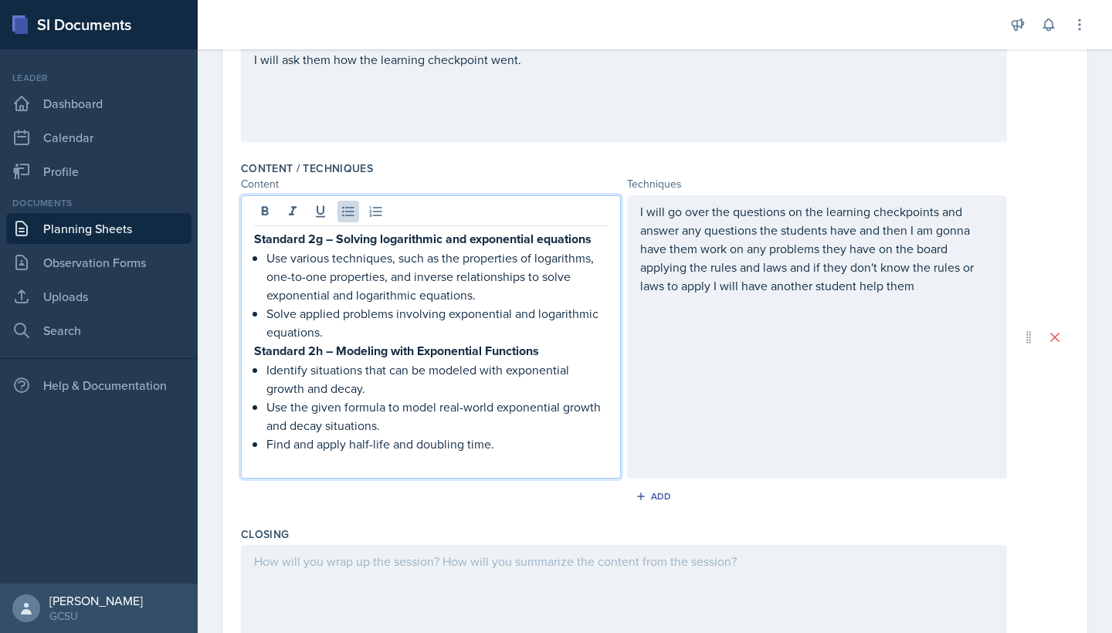
scroll to position [408, 0]
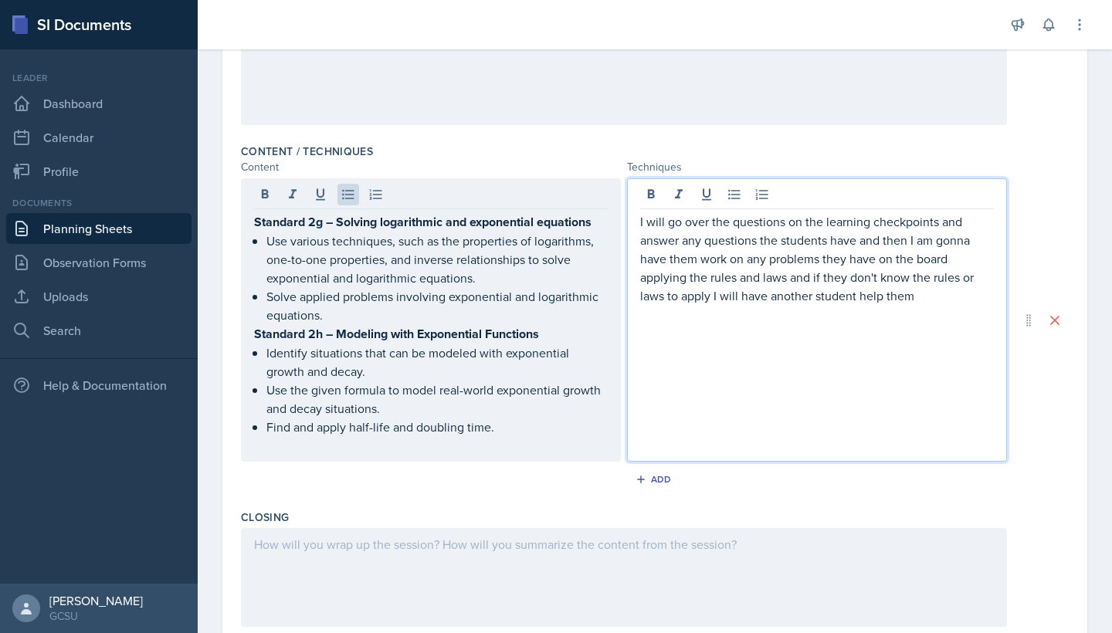
click at [928, 270] on p "I will go over the questions on the learning checkpoints and answer any questio…" at bounding box center [817, 258] width 354 height 93
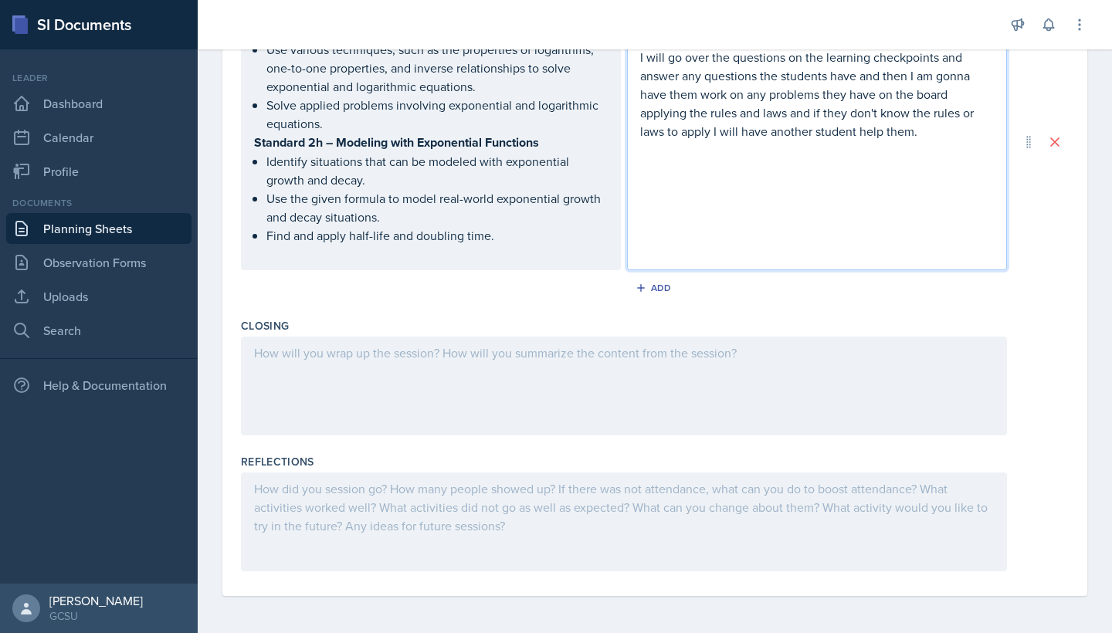
scroll to position [572, 0]
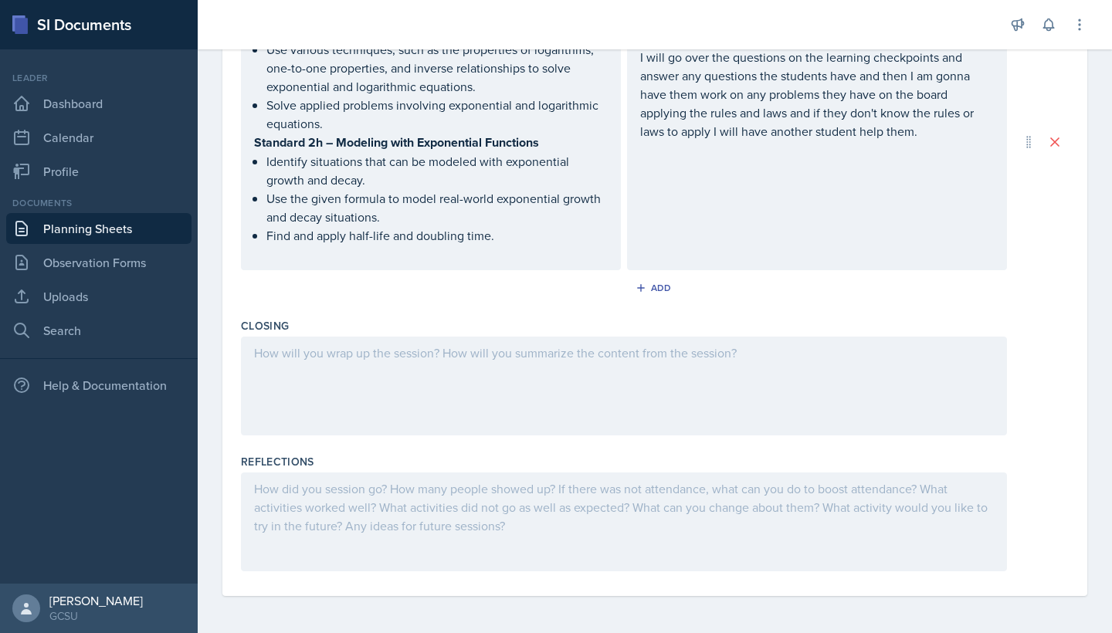
click at [527, 341] on div at bounding box center [624, 386] width 766 height 99
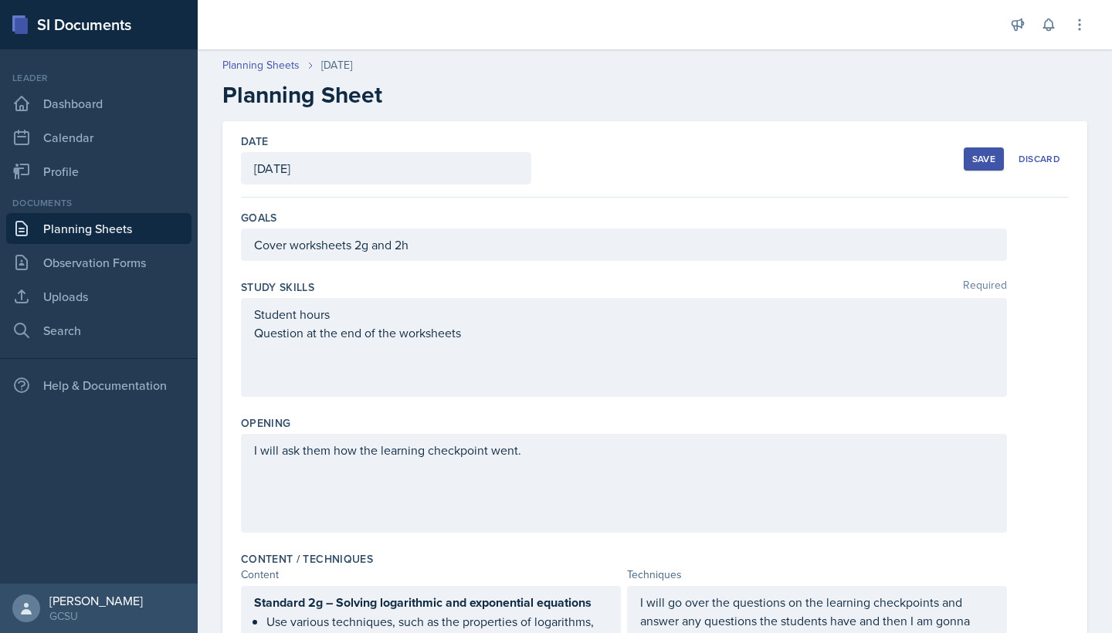
scroll to position [0, 0]
click at [975, 168] on button "Save" at bounding box center [984, 158] width 40 height 23
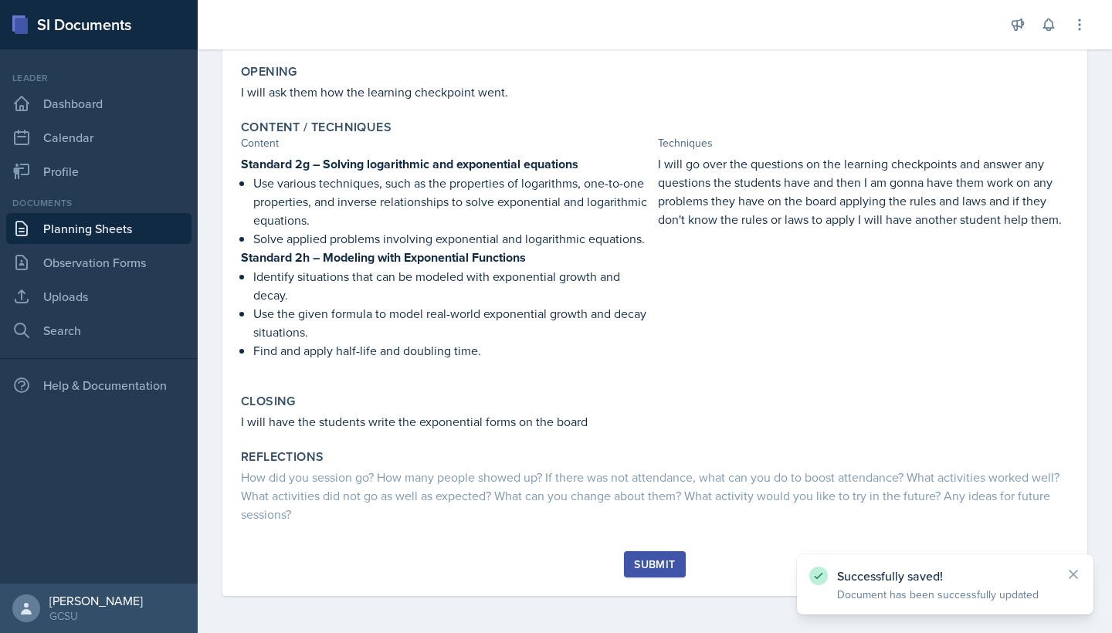
scroll to position [267, 0]
click at [665, 558] on div "Submit" at bounding box center [654, 564] width 41 height 12
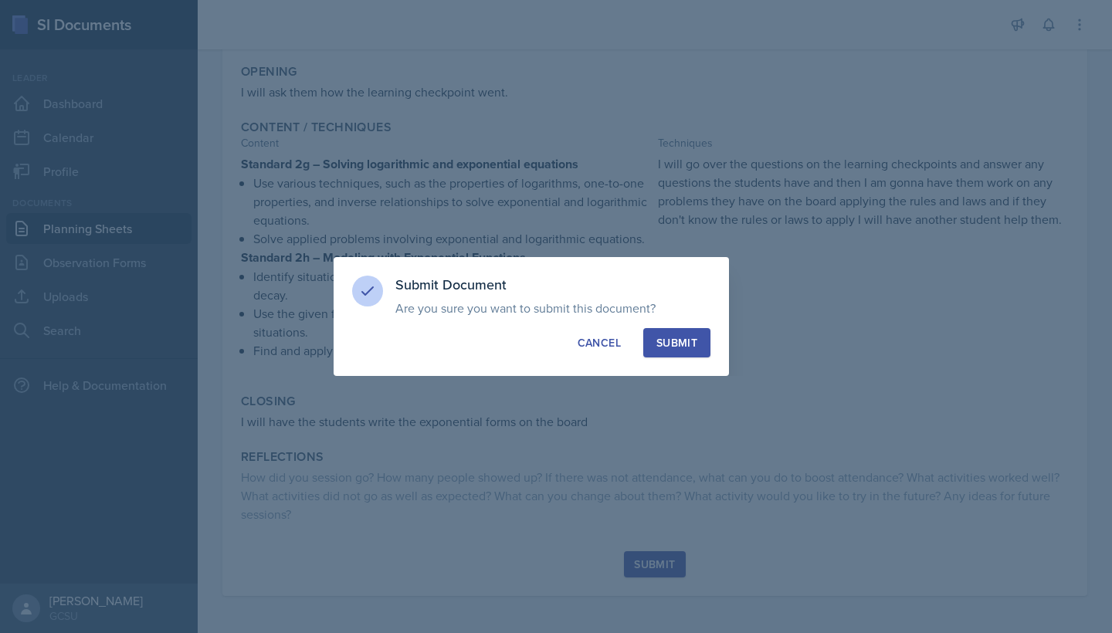
click at [657, 344] on div "Submit" at bounding box center [676, 342] width 41 height 15
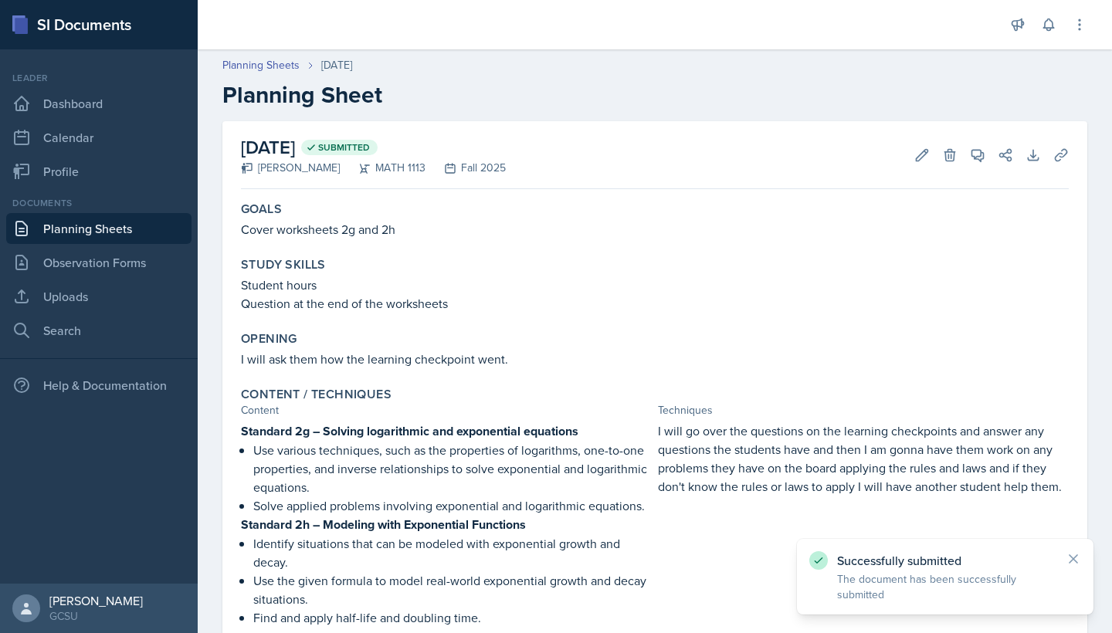
scroll to position [0, 0]
click at [62, 235] on link "Planning Sheets" at bounding box center [98, 228] width 185 height 31
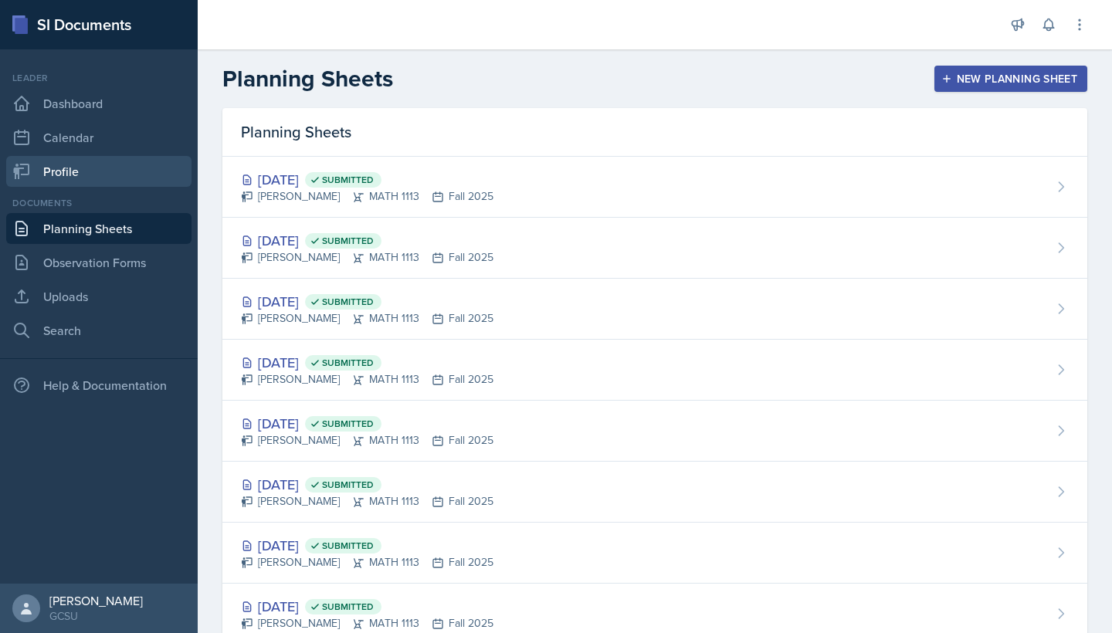
click at [73, 167] on link "Profile" at bounding box center [98, 171] width 185 height 31
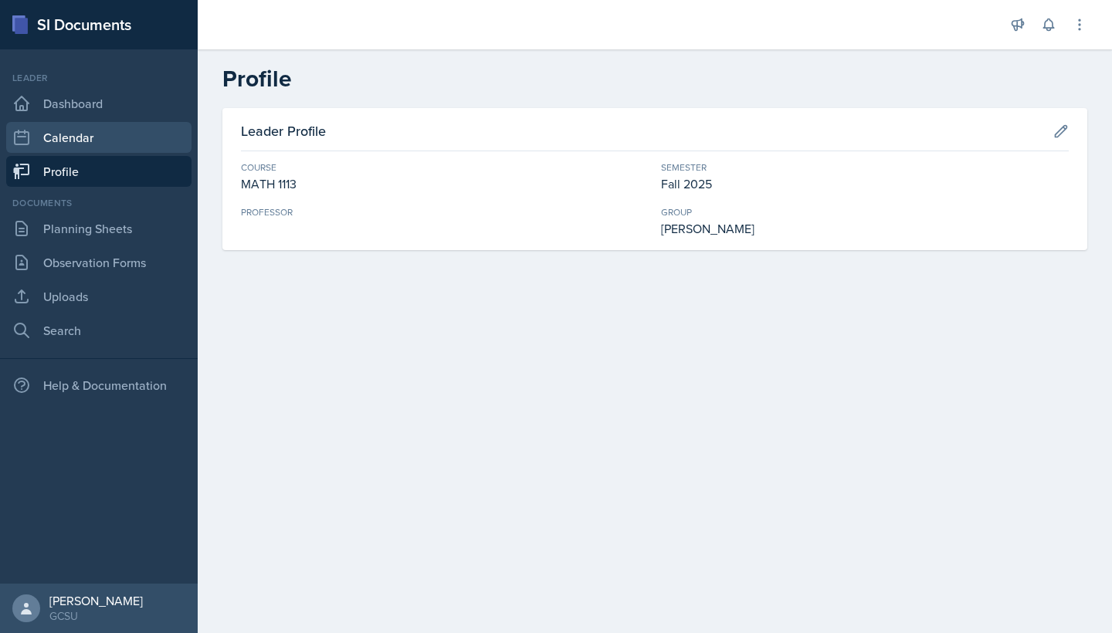
click at [86, 137] on link "Calendar" at bounding box center [98, 137] width 185 height 31
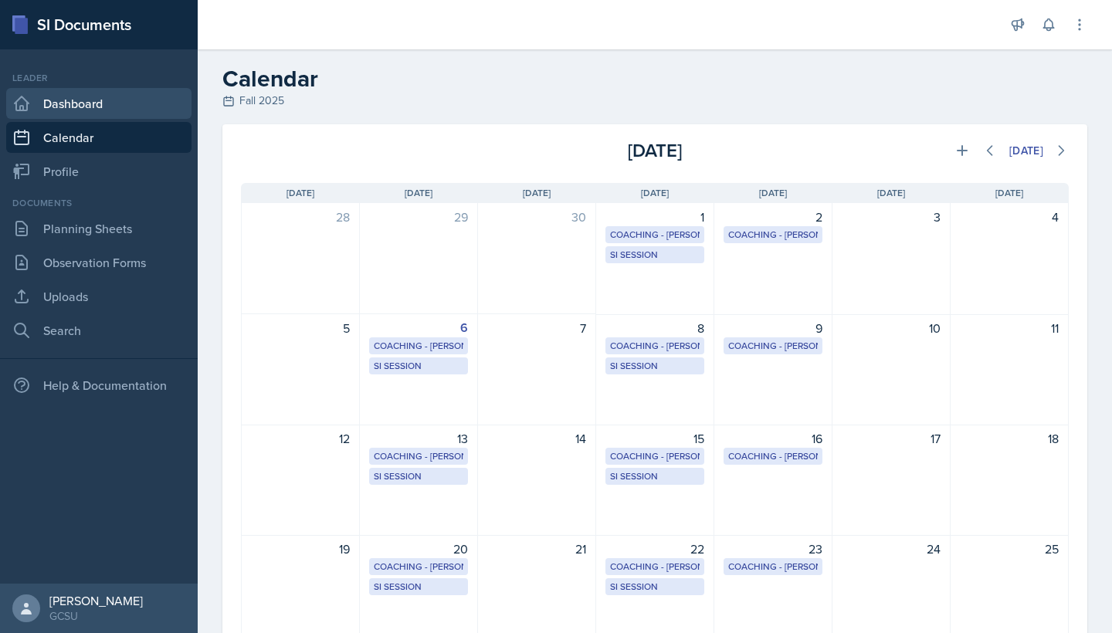
click at [83, 110] on link "Dashboard" at bounding box center [98, 103] width 185 height 31
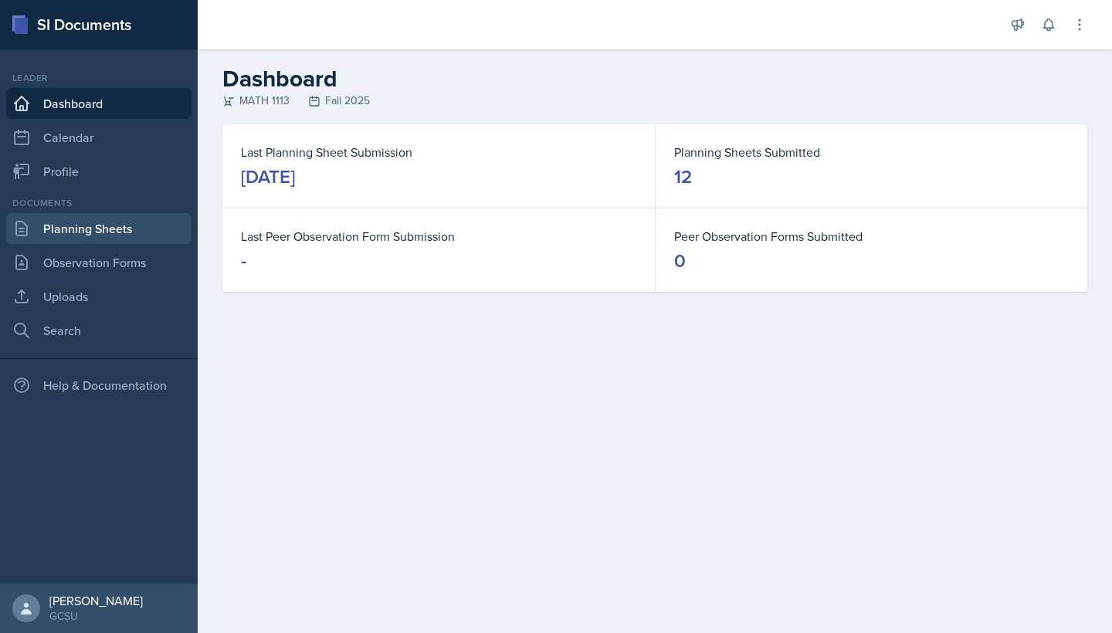
click at [80, 239] on link "Planning Sheets" at bounding box center [98, 228] width 185 height 31
